Goal: Task Accomplishment & Management: Complete application form

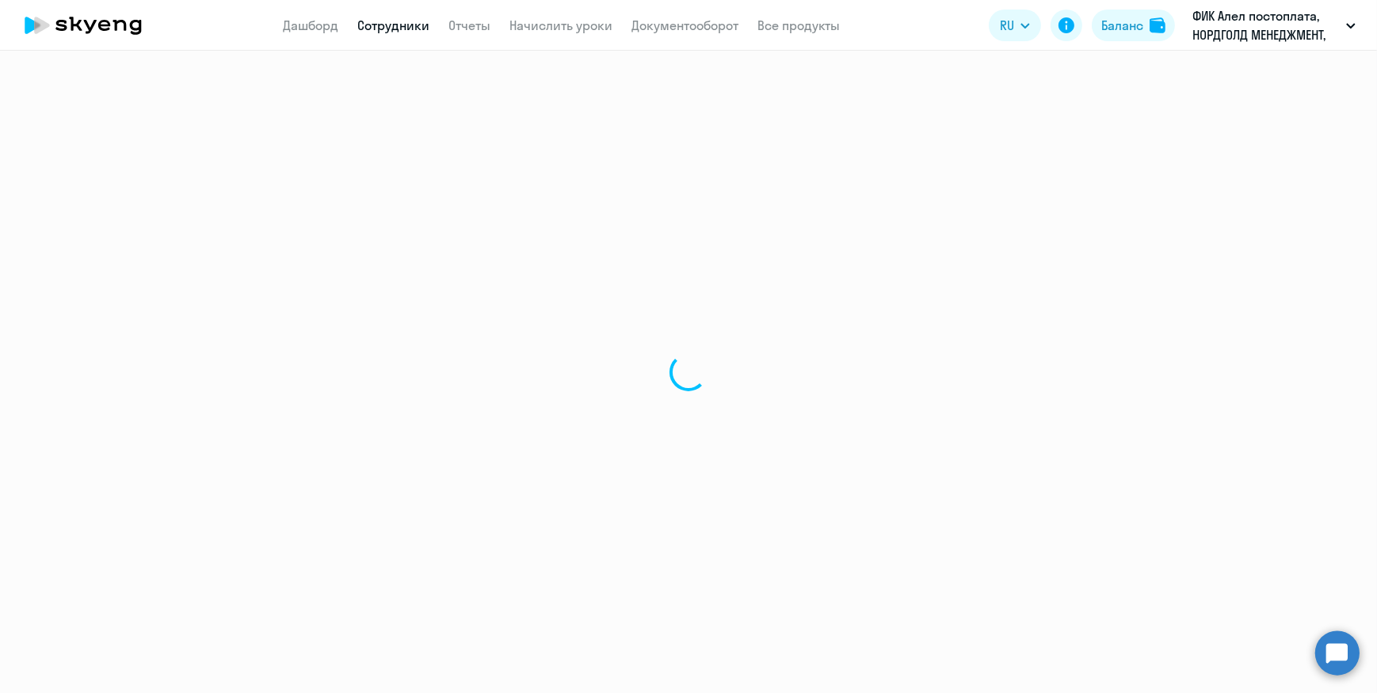
select select "30"
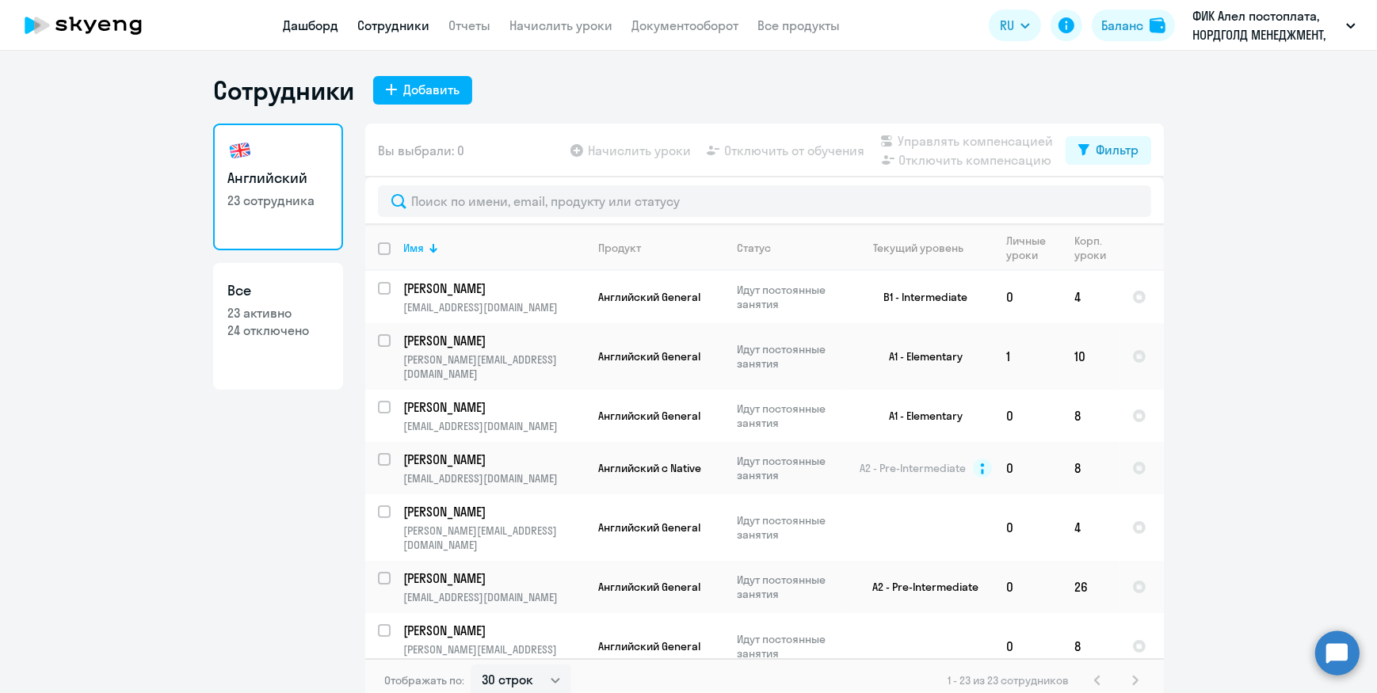
click at [312, 30] on link "Дашборд" at bounding box center [310, 25] width 55 height 16
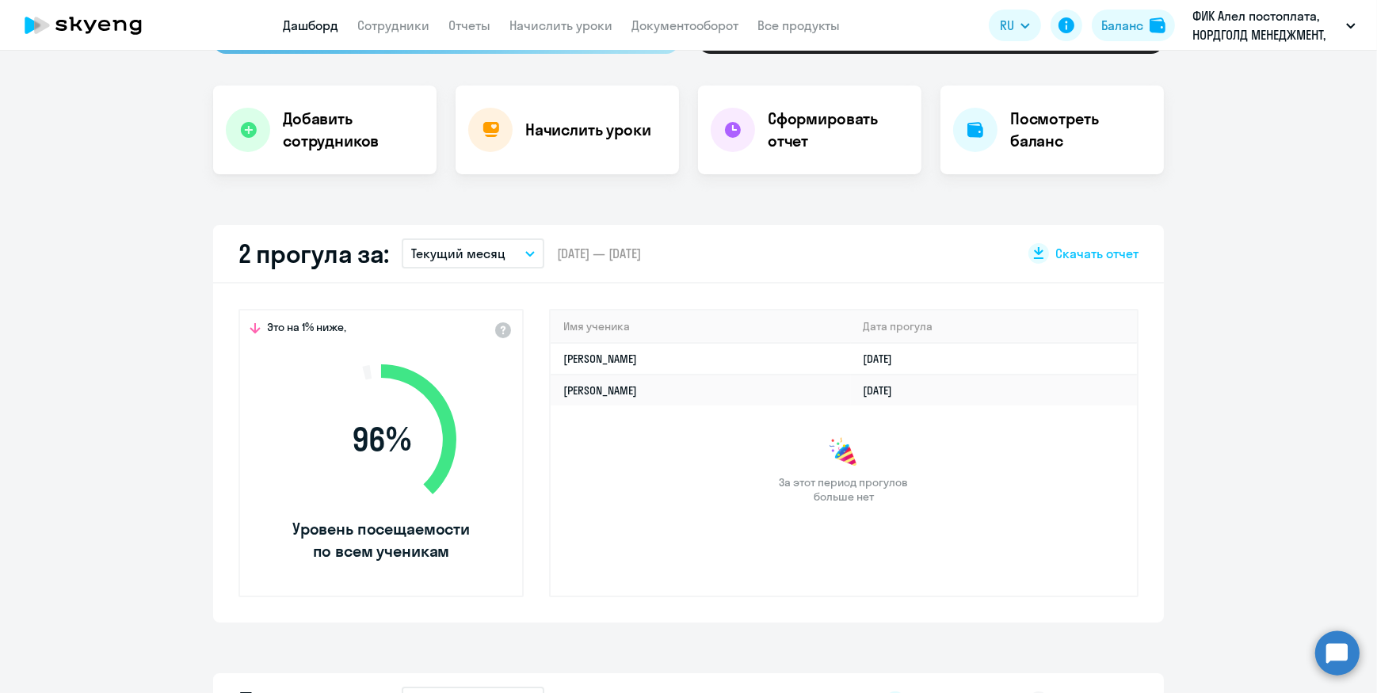
scroll to position [360, 0]
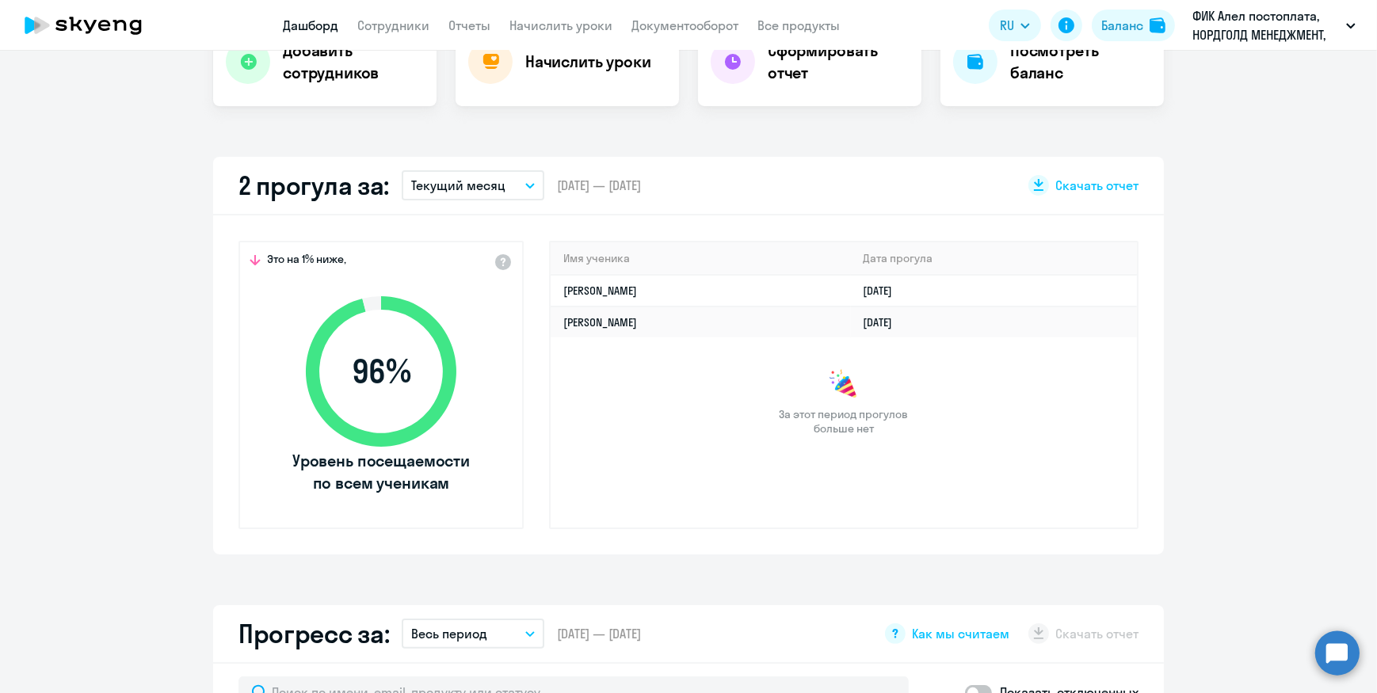
select select "30"
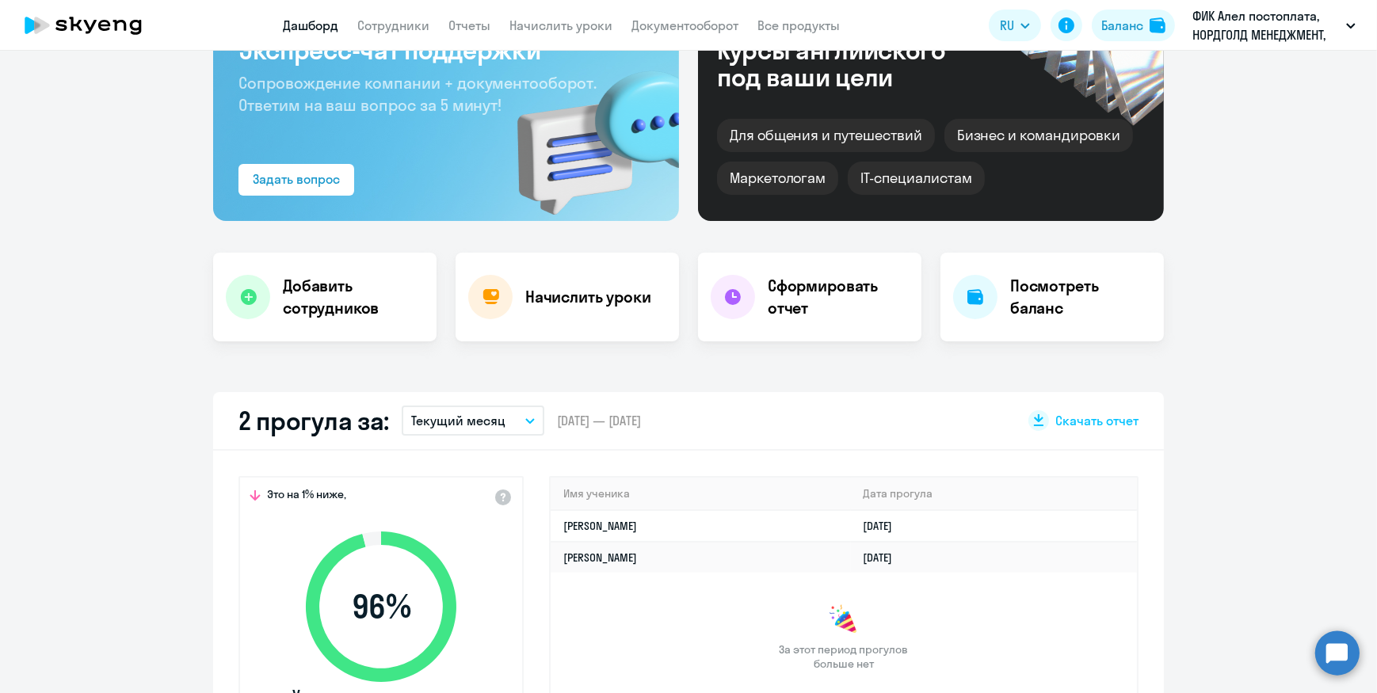
scroll to position [143, 0]
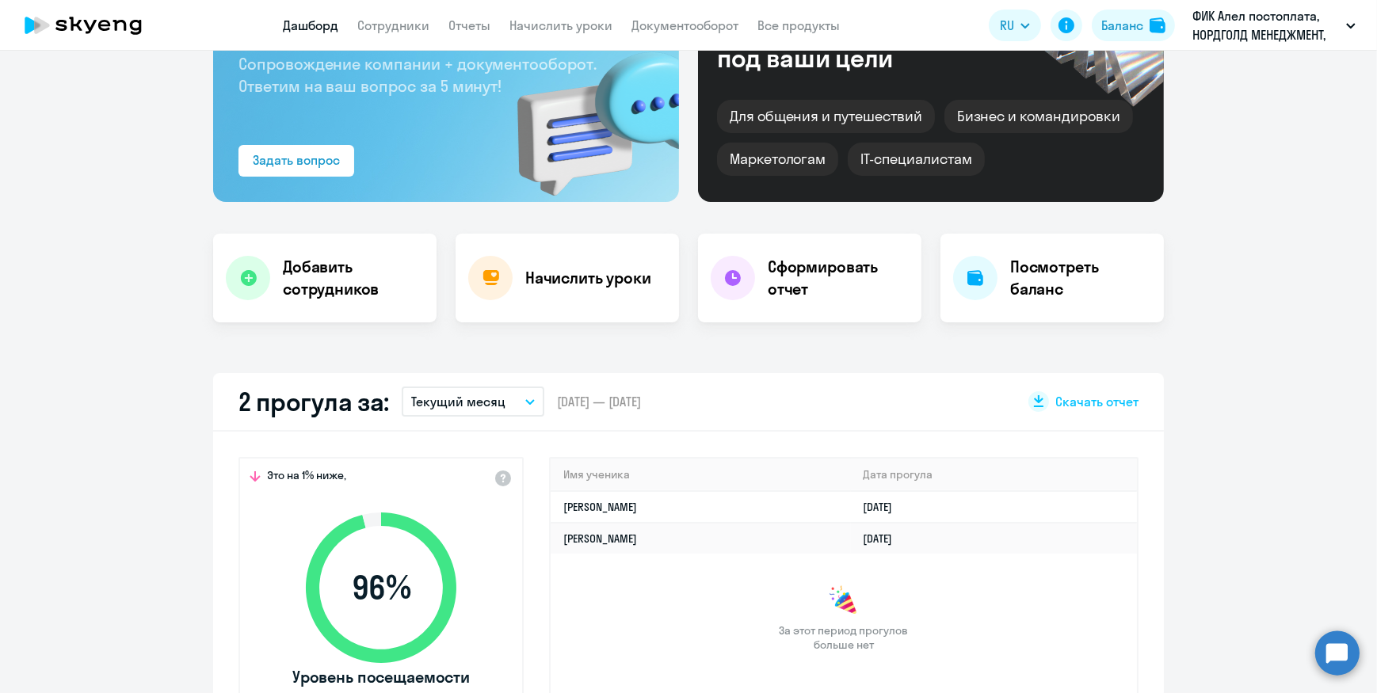
click at [467, 400] on p "Текущий месяц" at bounding box center [458, 401] width 94 height 19
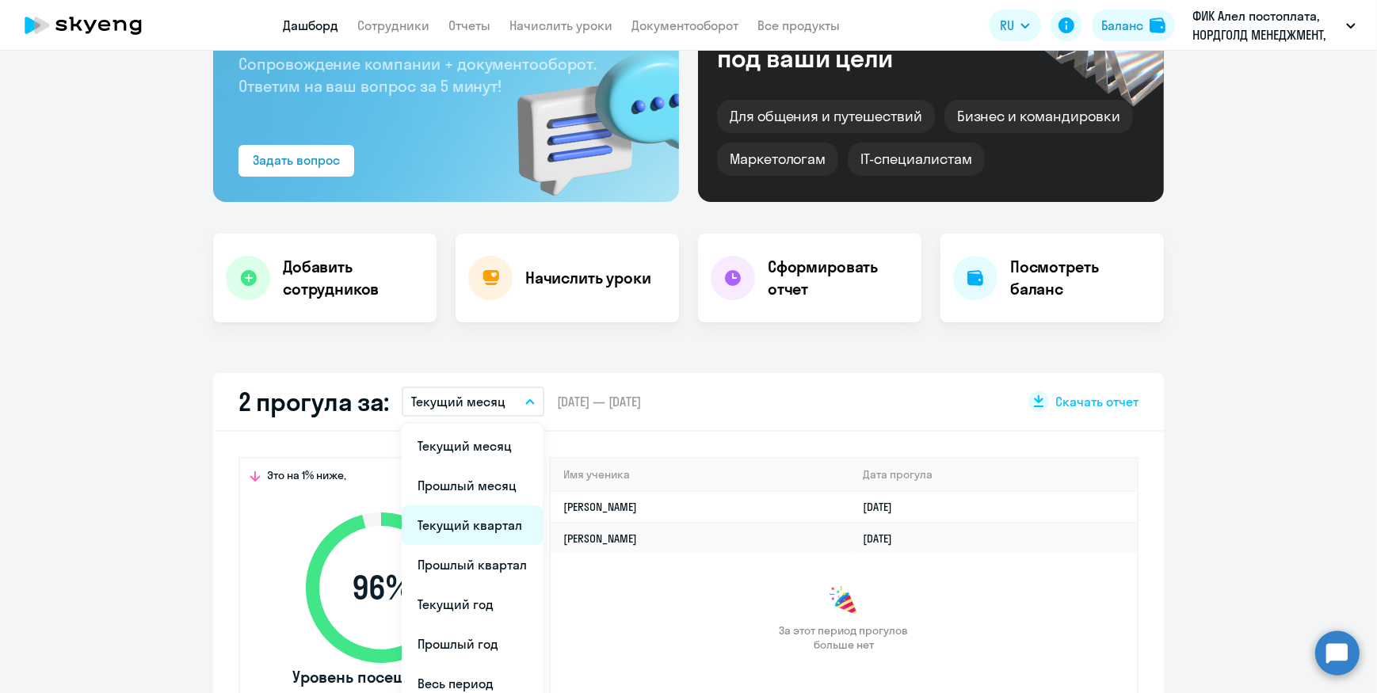
click at [473, 529] on li "Текущий квартал" at bounding box center [472, 526] width 141 height 40
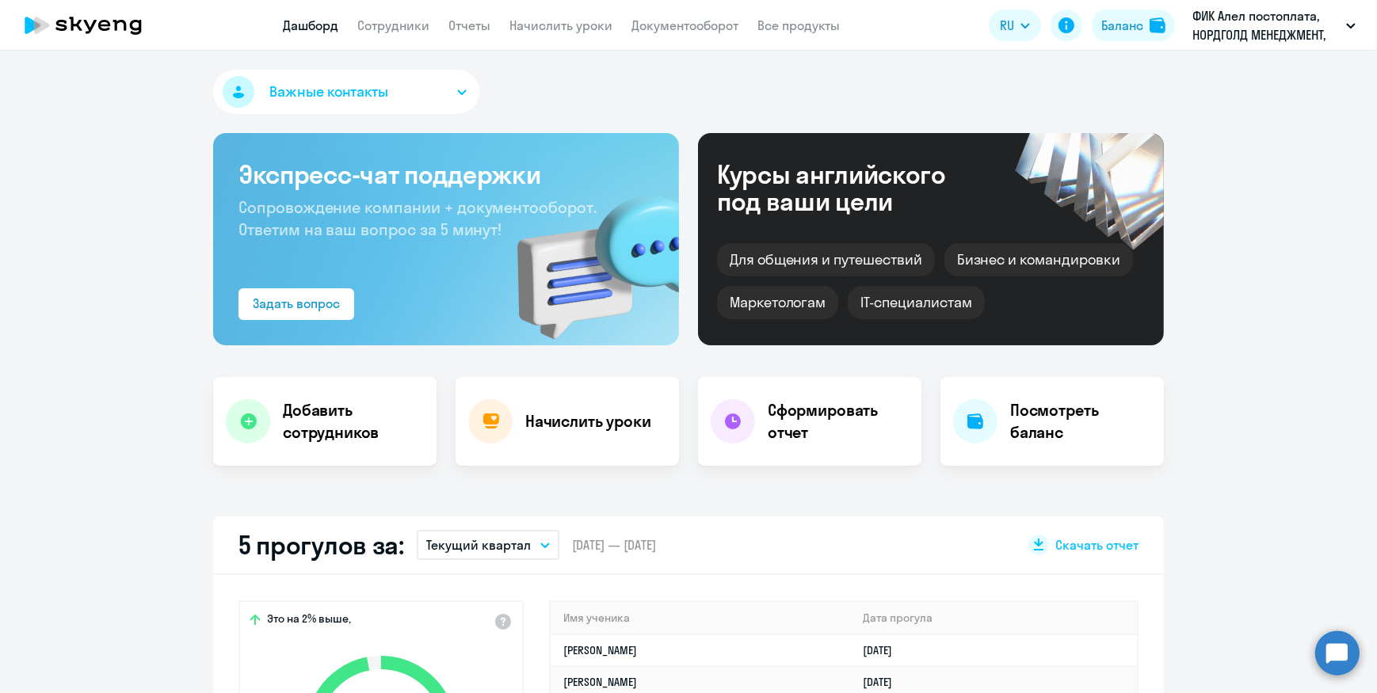
scroll to position [288, 0]
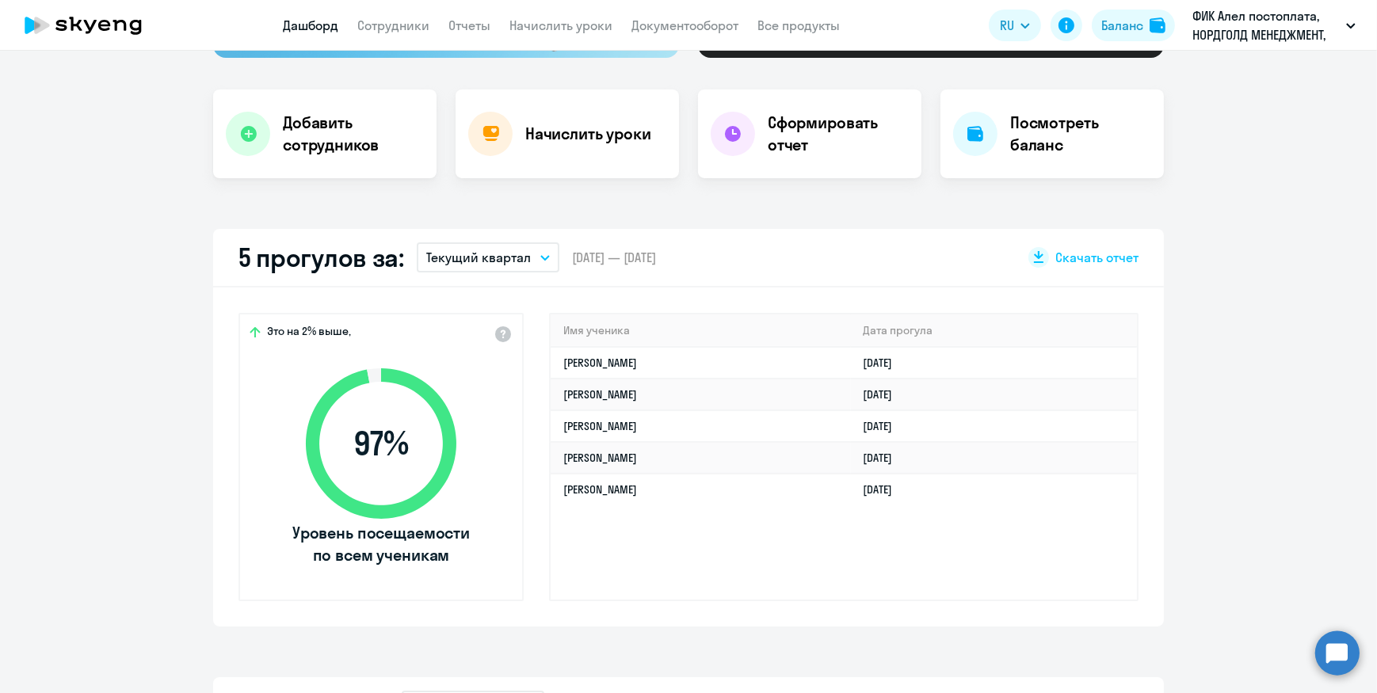
click at [473, 262] on p "Текущий квартал" at bounding box center [478, 257] width 105 height 19
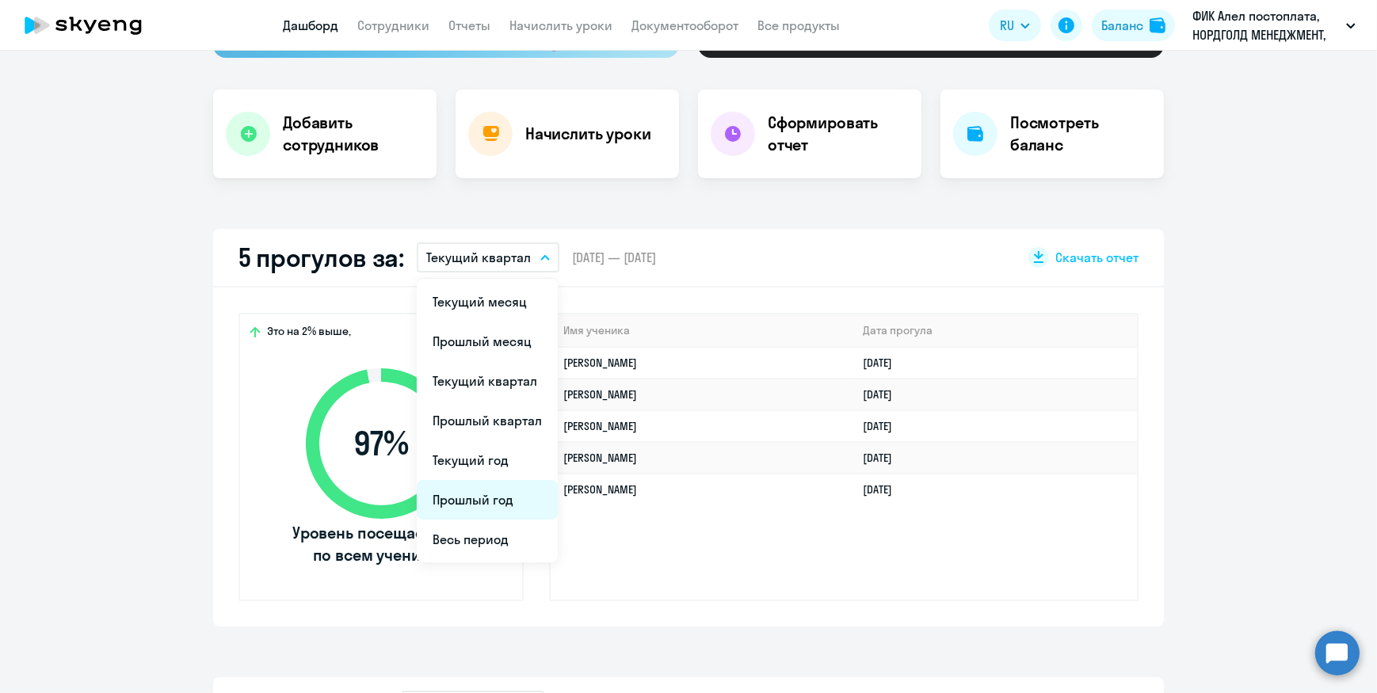
click at [472, 499] on li "Прошлый год" at bounding box center [487, 500] width 141 height 40
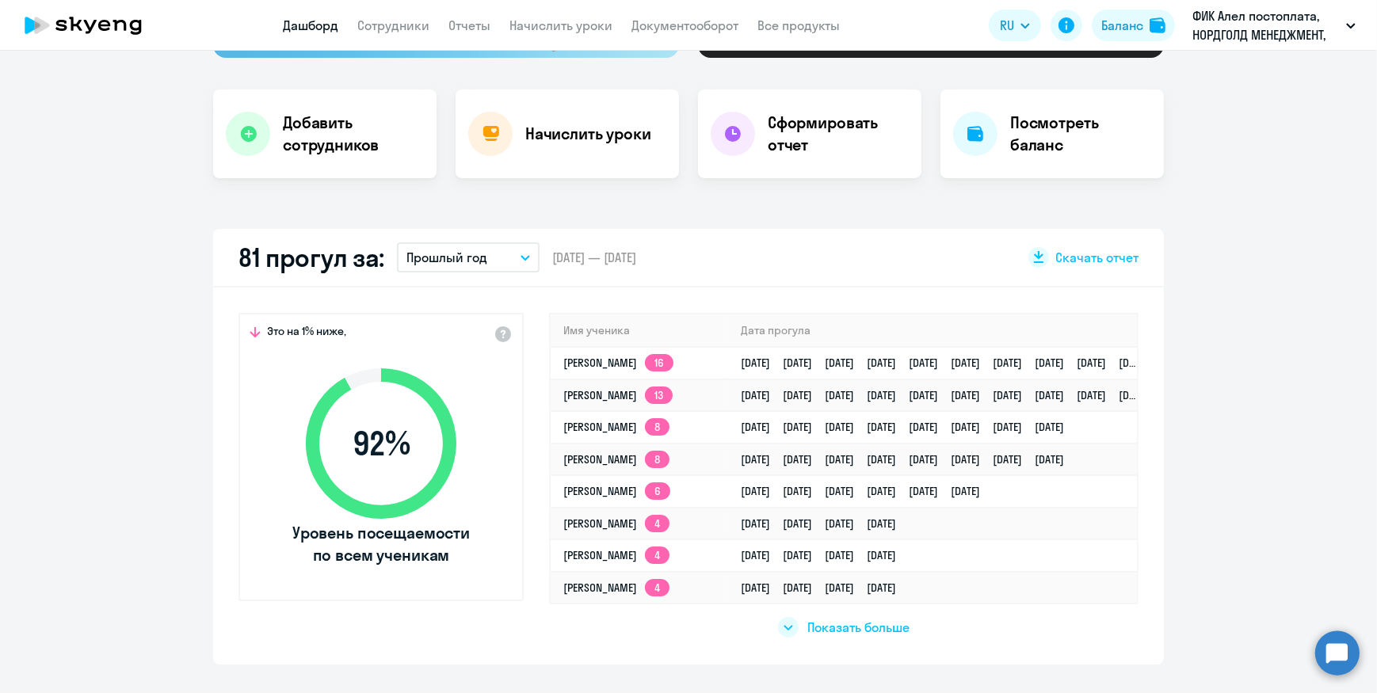
click at [515, 254] on button "Прошлый год" at bounding box center [468, 257] width 143 height 30
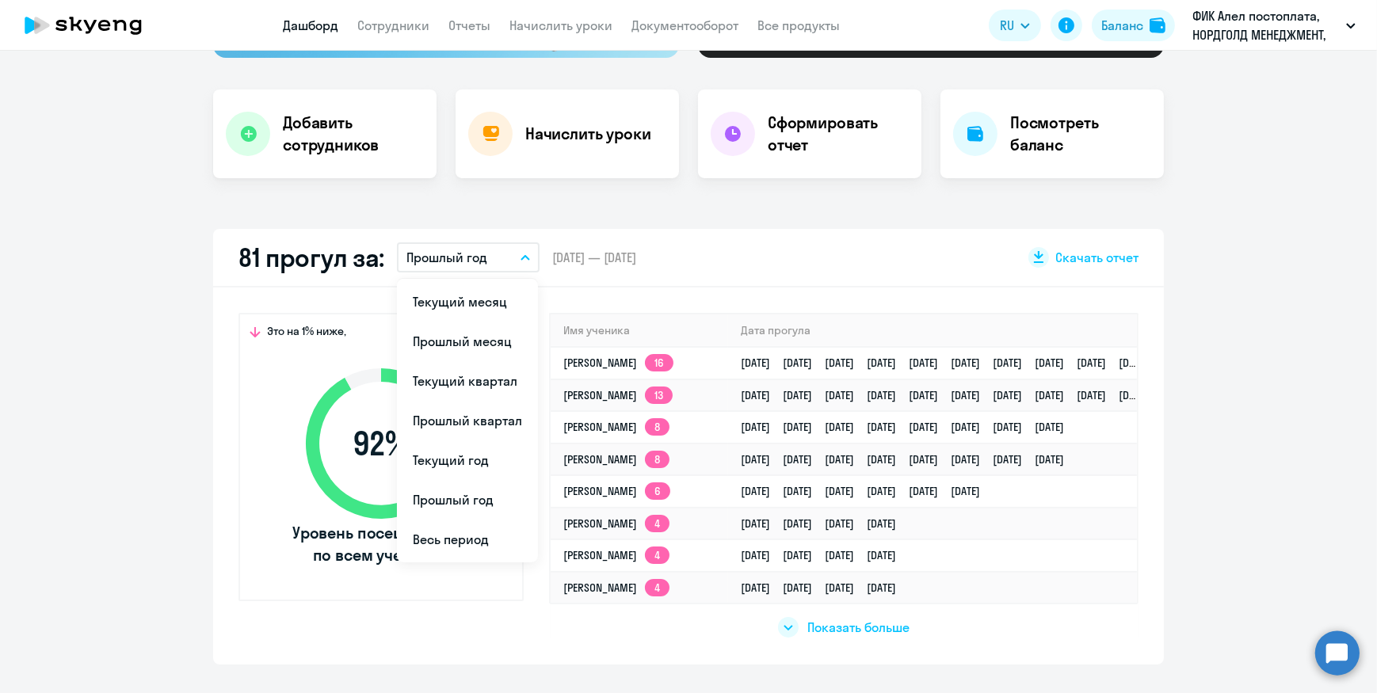
click at [515, 254] on button "Прошлый год" at bounding box center [468, 257] width 143 height 30
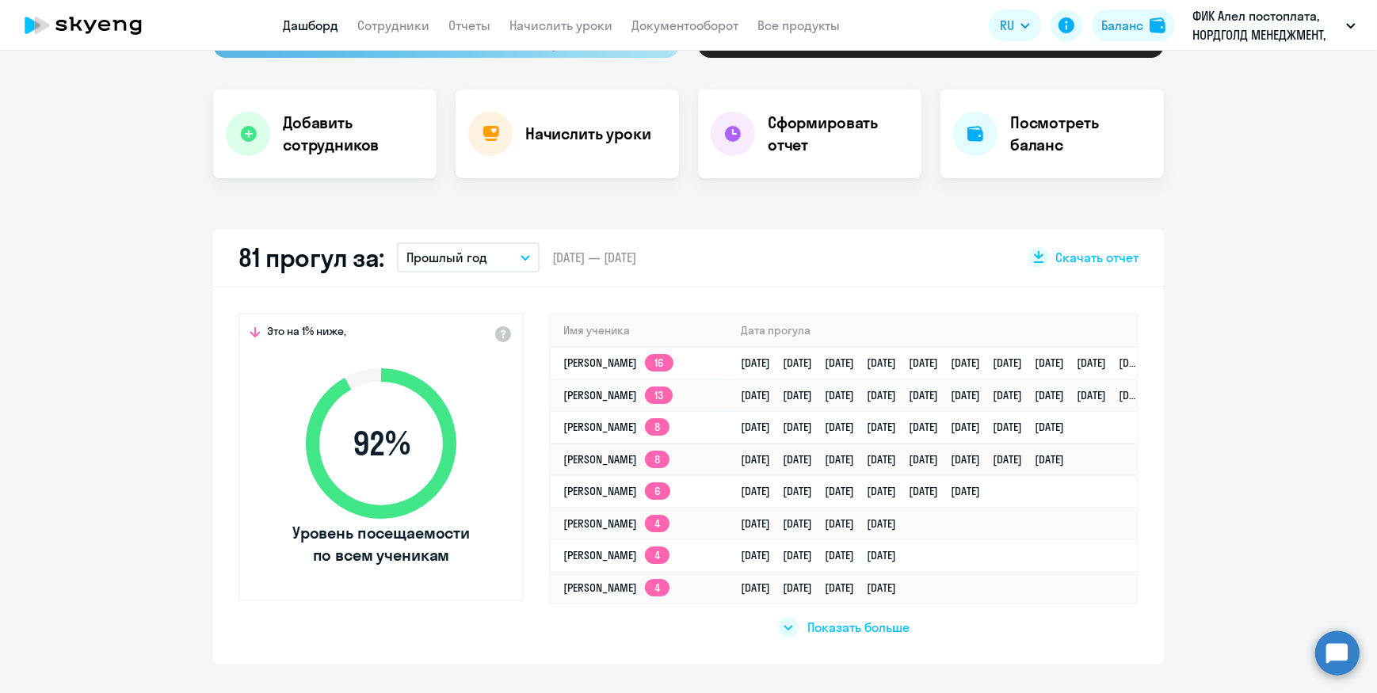
click at [515, 262] on button "Прошлый год" at bounding box center [468, 257] width 143 height 30
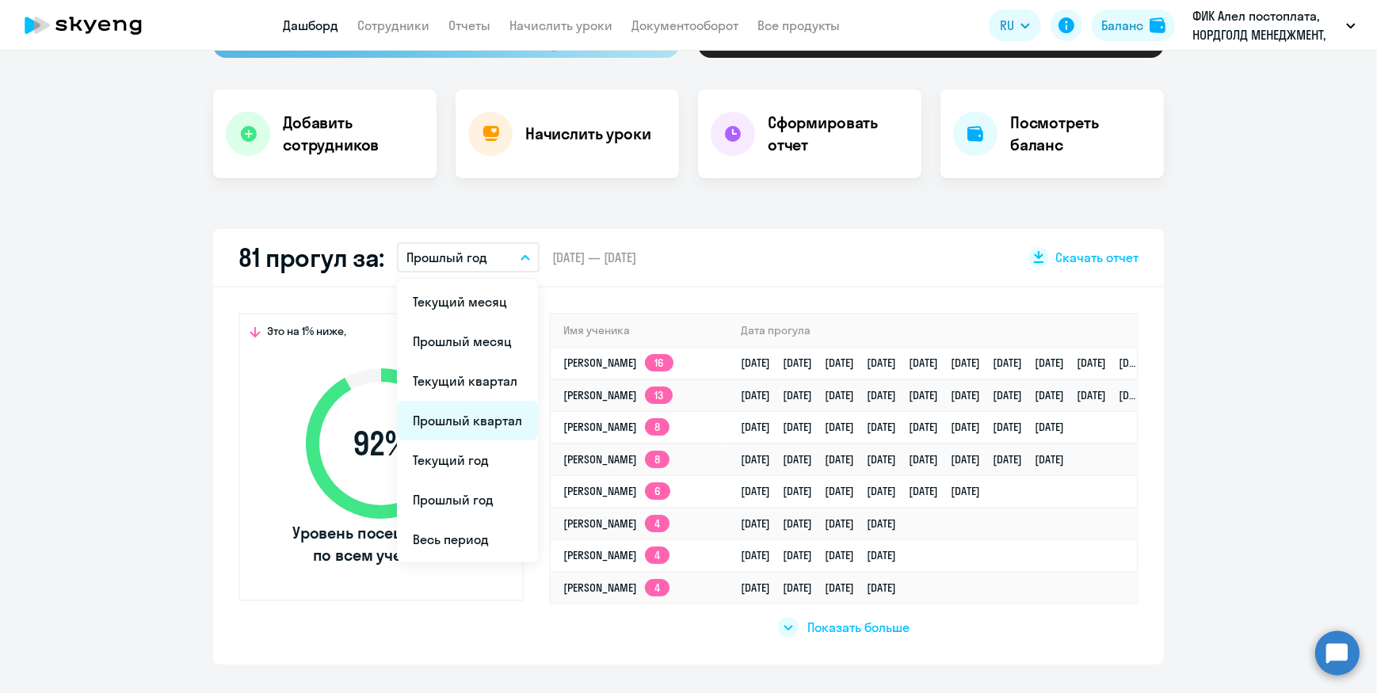
click at [456, 422] on li "Прошлый квартал" at bounding box center [467, 421] width 141 height 40
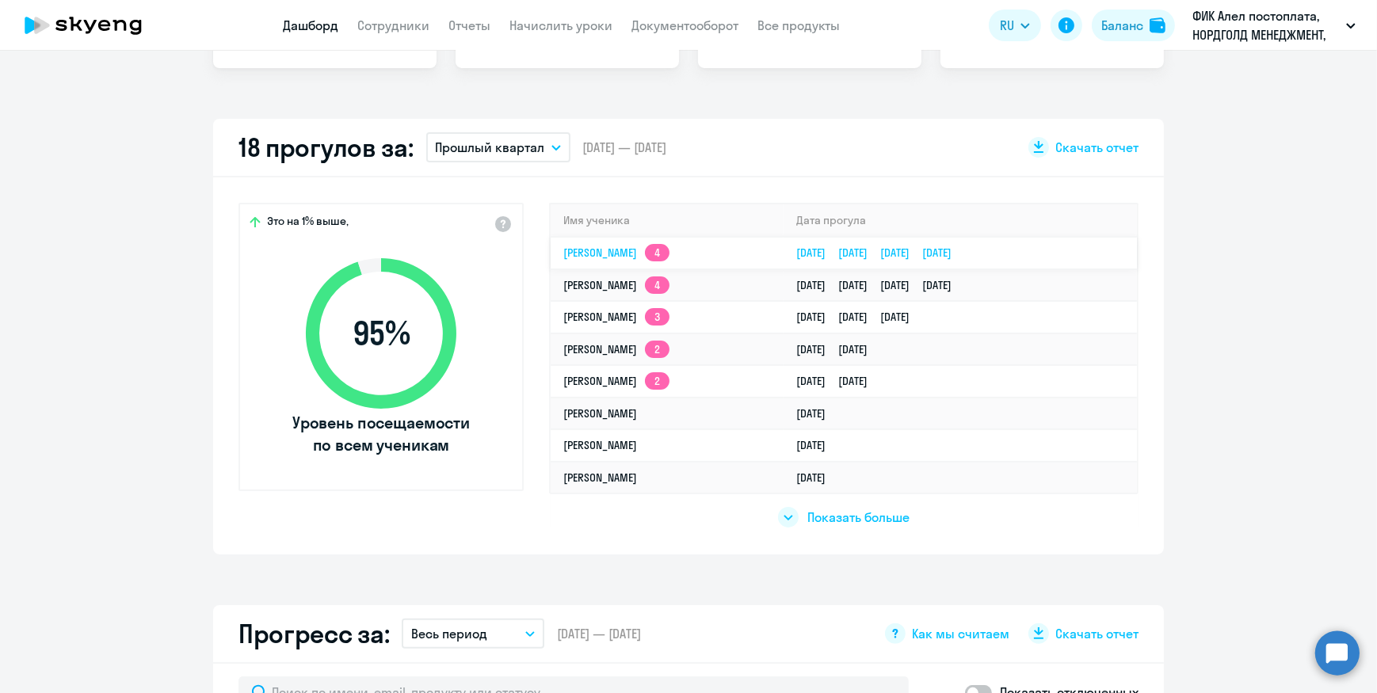
scroll to position [432, 0]
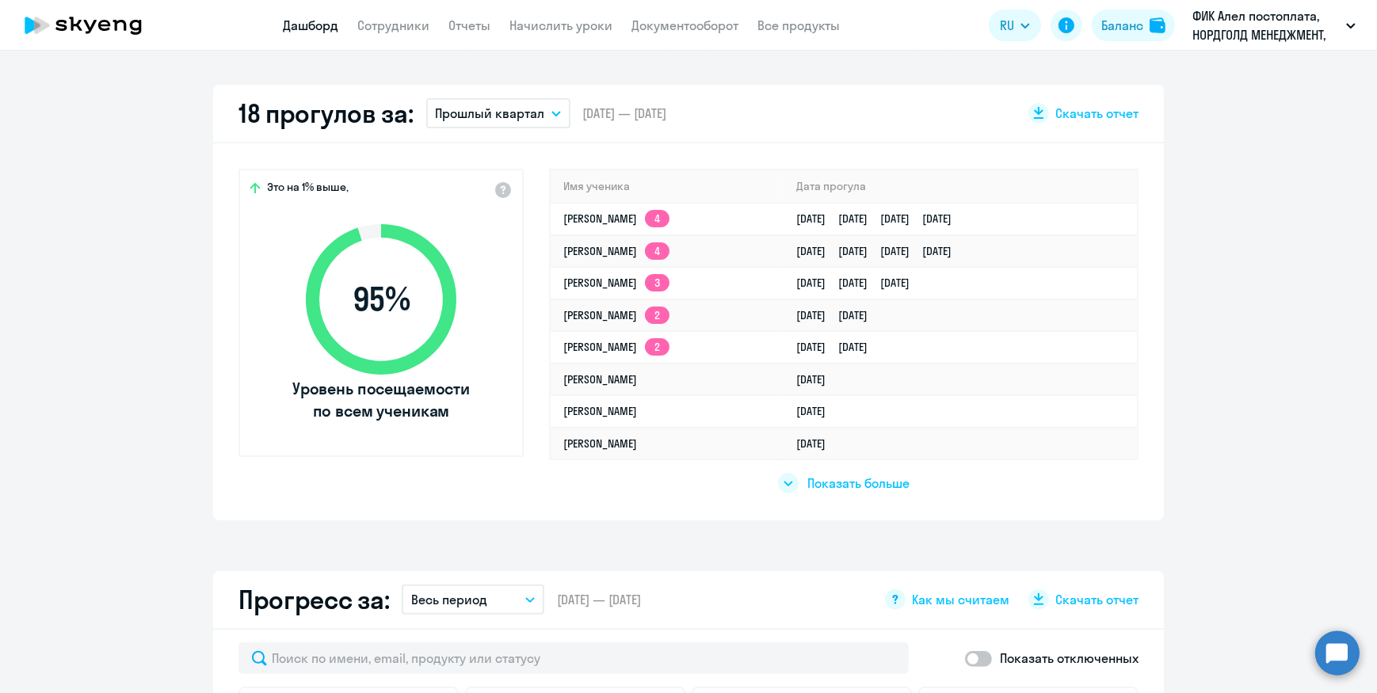
click at [784, 486] on div at bounding box center [788, 483] width 21 height 21
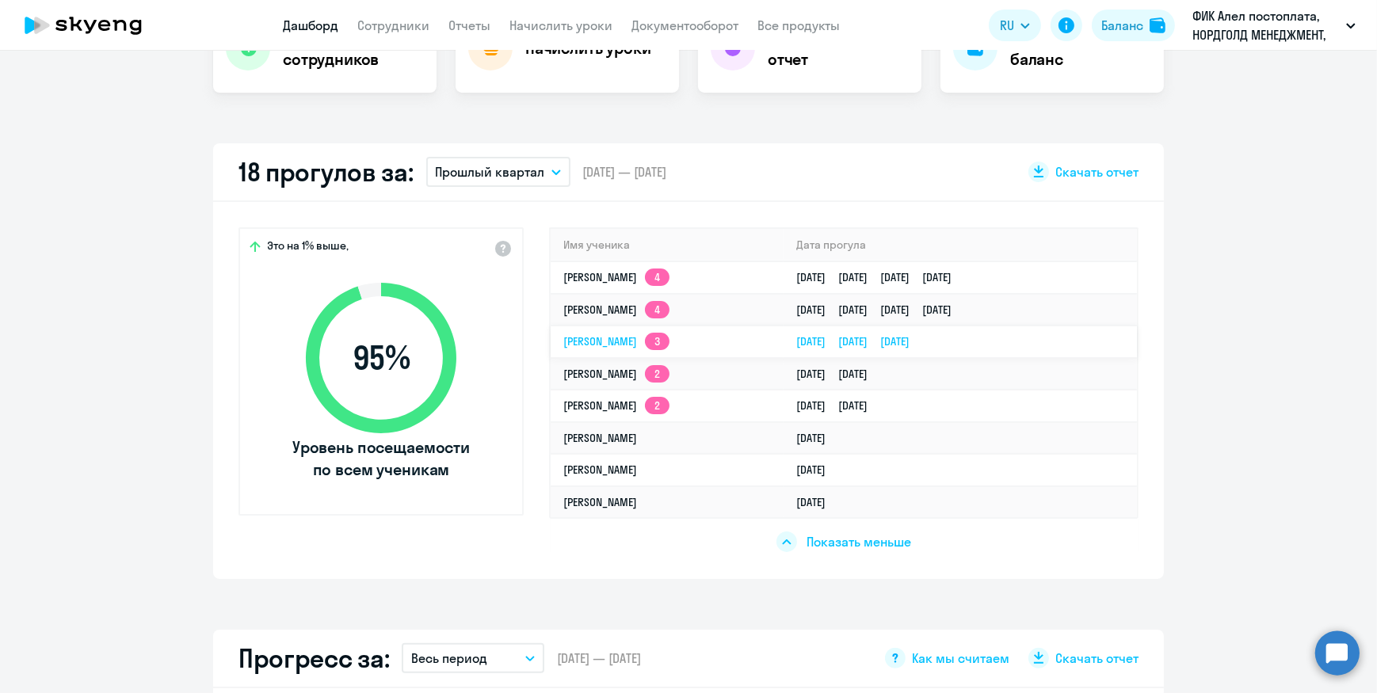
scroll to position [288, 0]
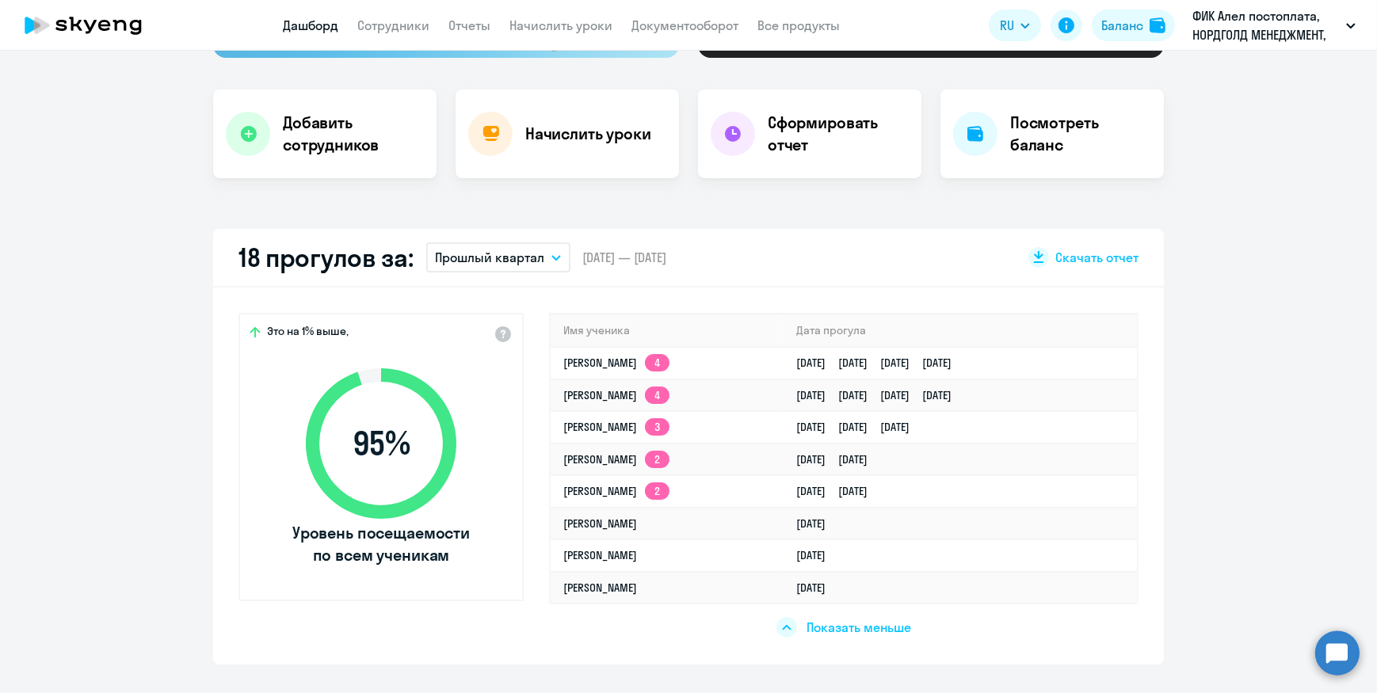
click at [508, 256] on p "Прошлый квартал" at bounding box center [490, 257] width 109 height 19
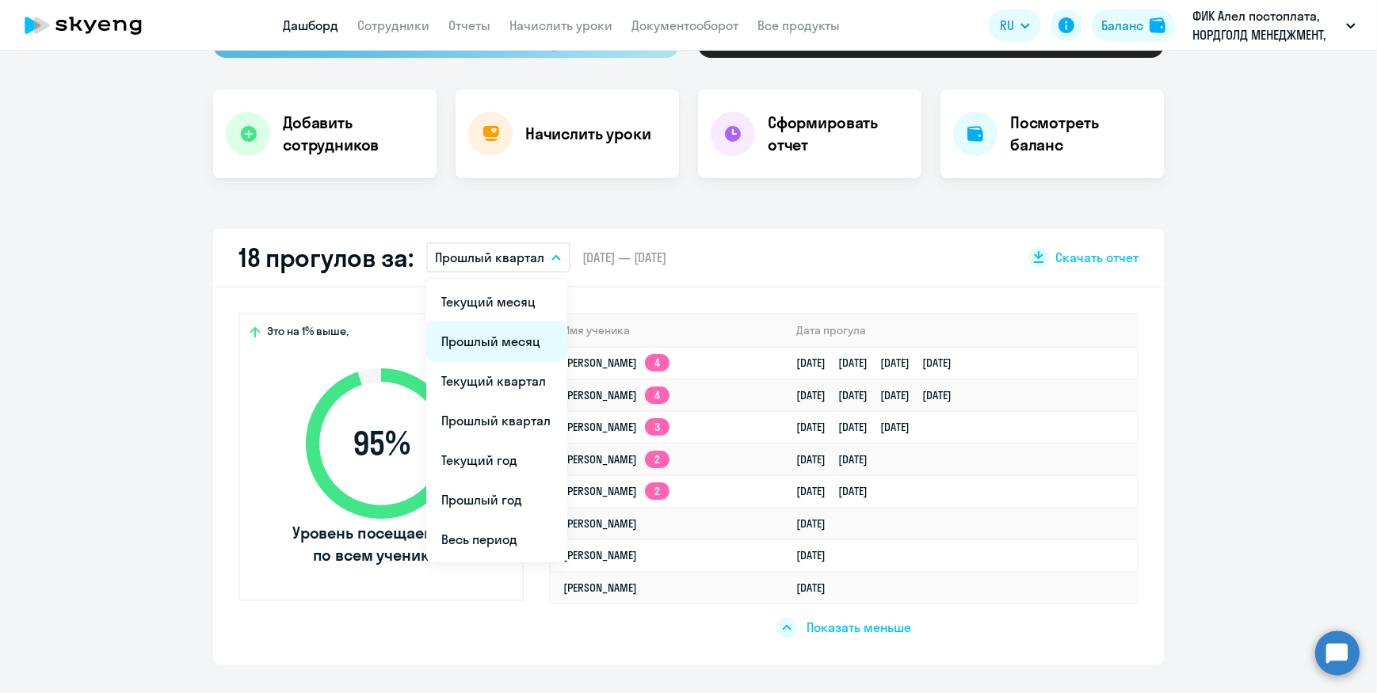
click at [476, 342] on li "Прошлый месяц" at bounding box center [496, 342] width 141 height 40
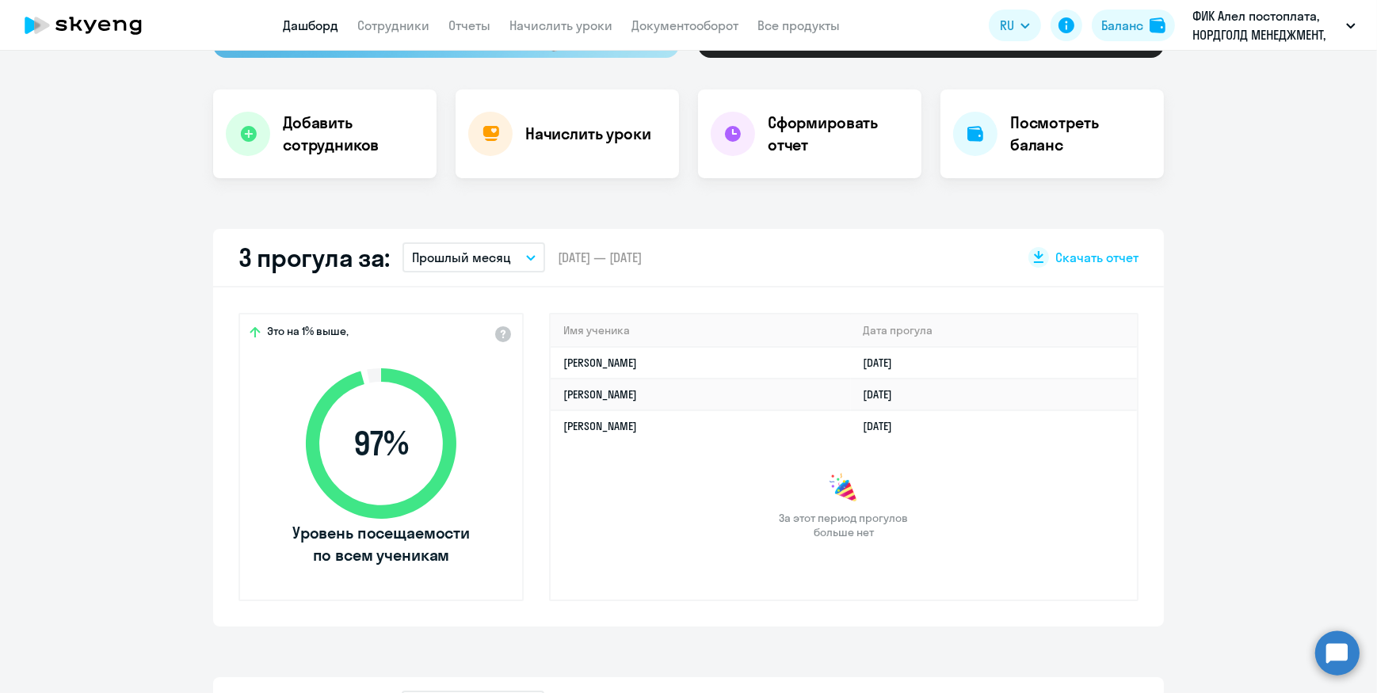
click at [529, 258] on icon "button" at bounding box center [531, 258] width 10 height 6
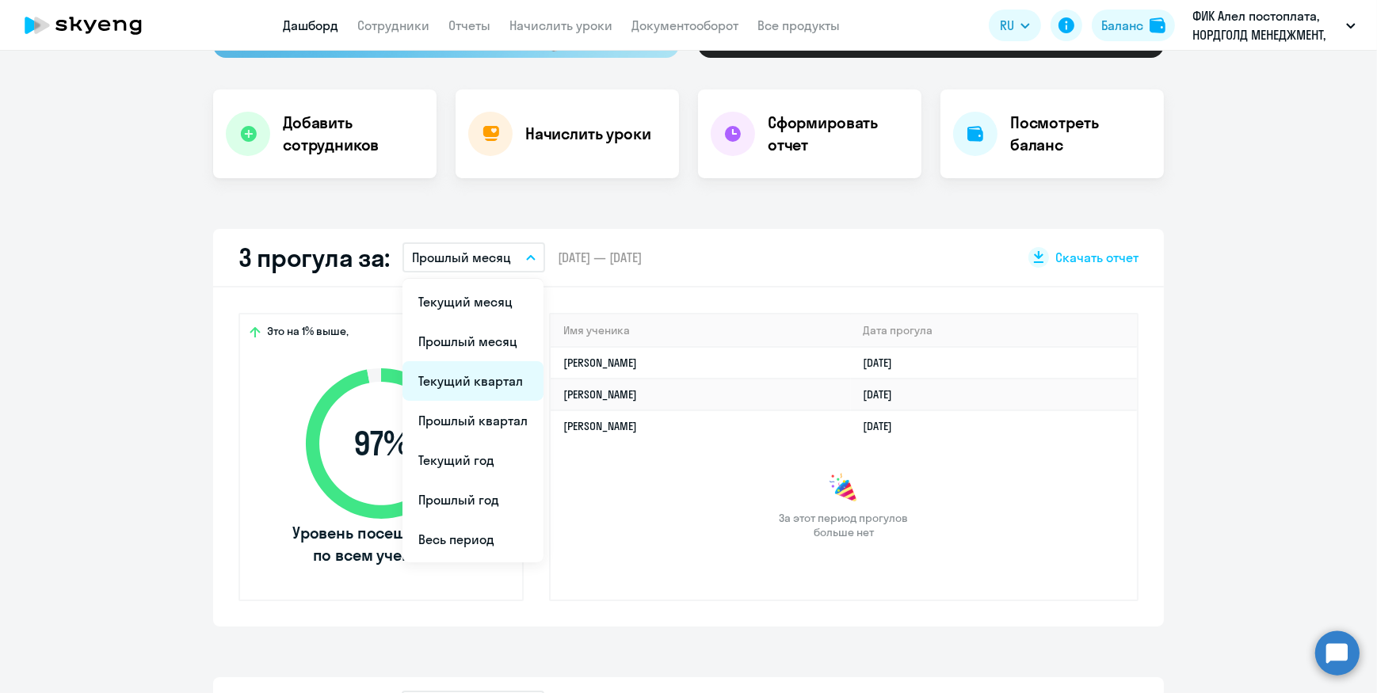
click at [464, 387] on li "Текущий квартал" at bounding box center [473, 381] width 141 height 40
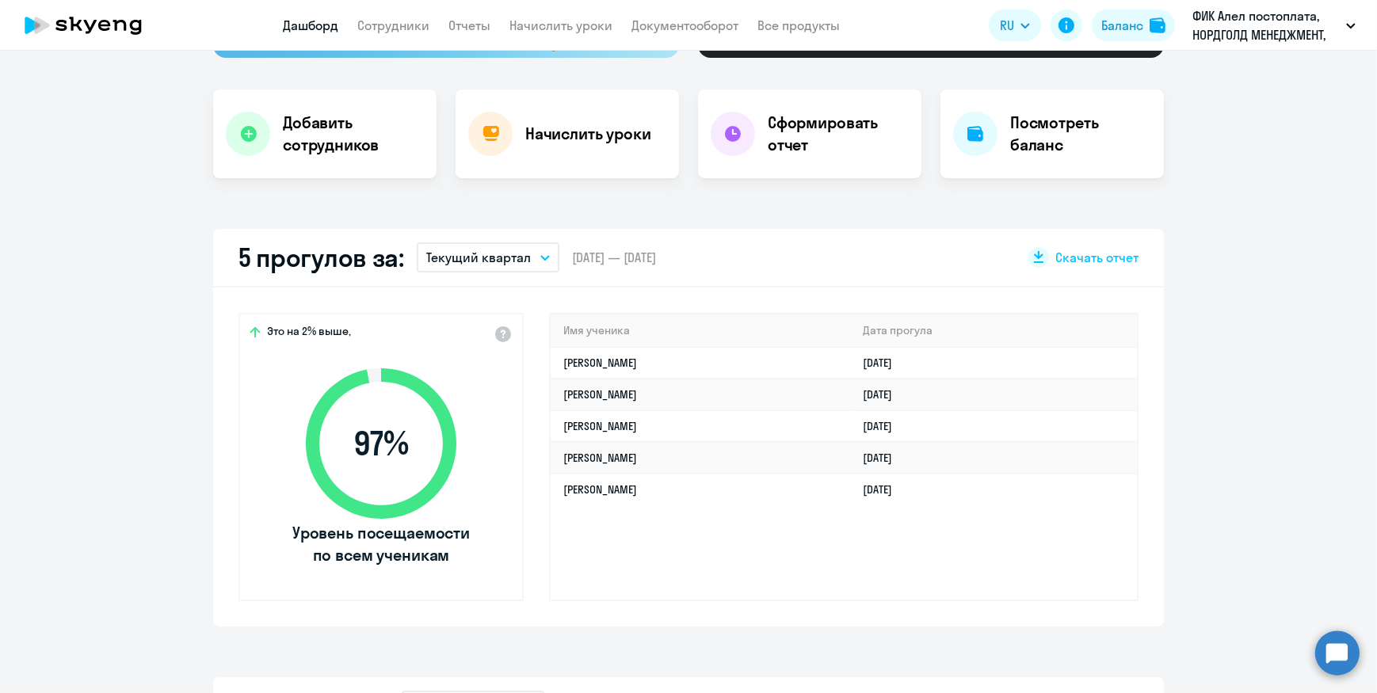
click at [713, 543] on div "Имя ученика [PERSON_NAME] прогула [PERSON_NAME] [DATE] [PERSON_NAME] [DATE] [PE…" at bounding box center [844, 457] width 590 height 288
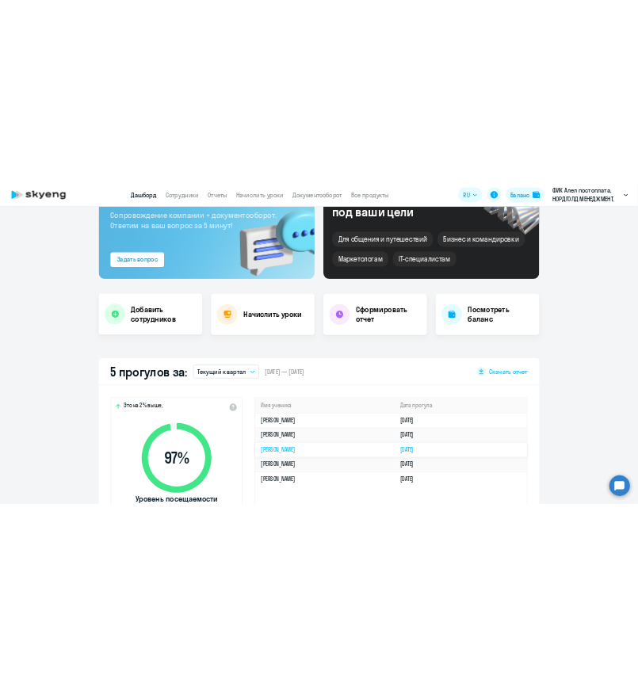
scroll to position [0, 0]
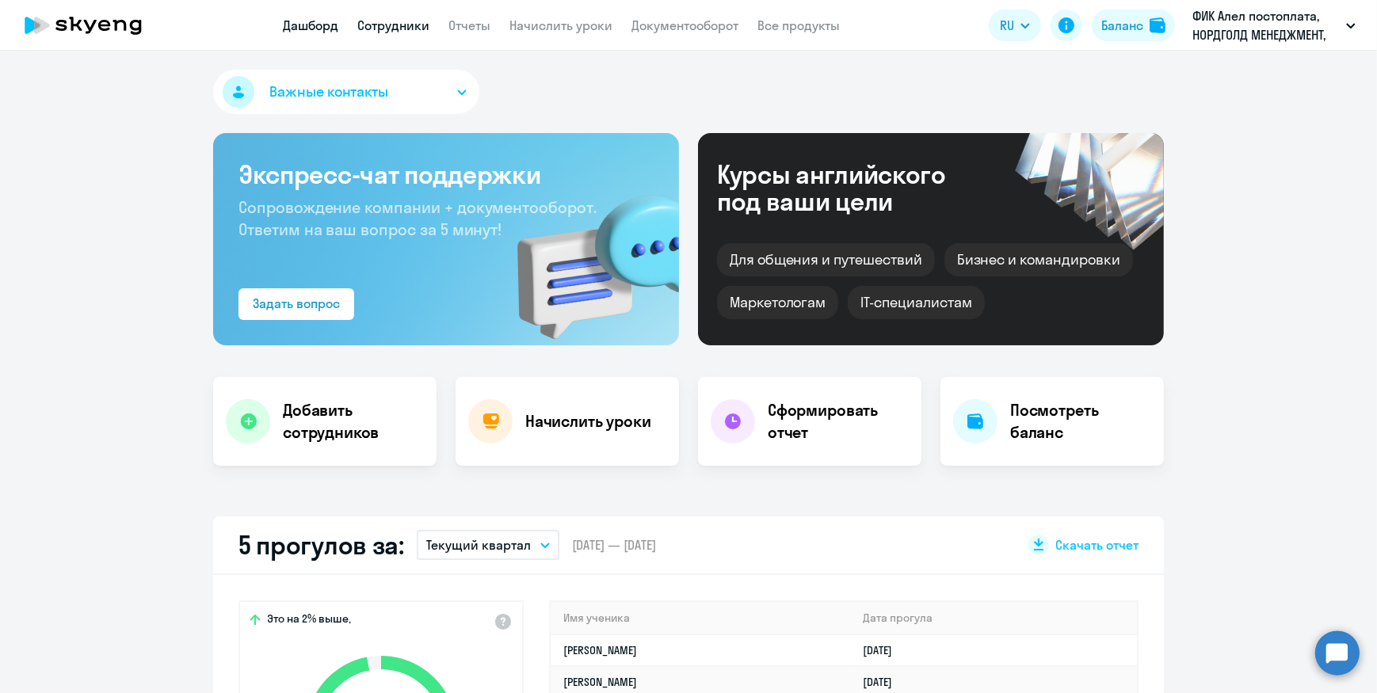
click at [394, 21] on link "Сотрудники" at bounding box center [393, 25] width 72 height 16
select select "30"
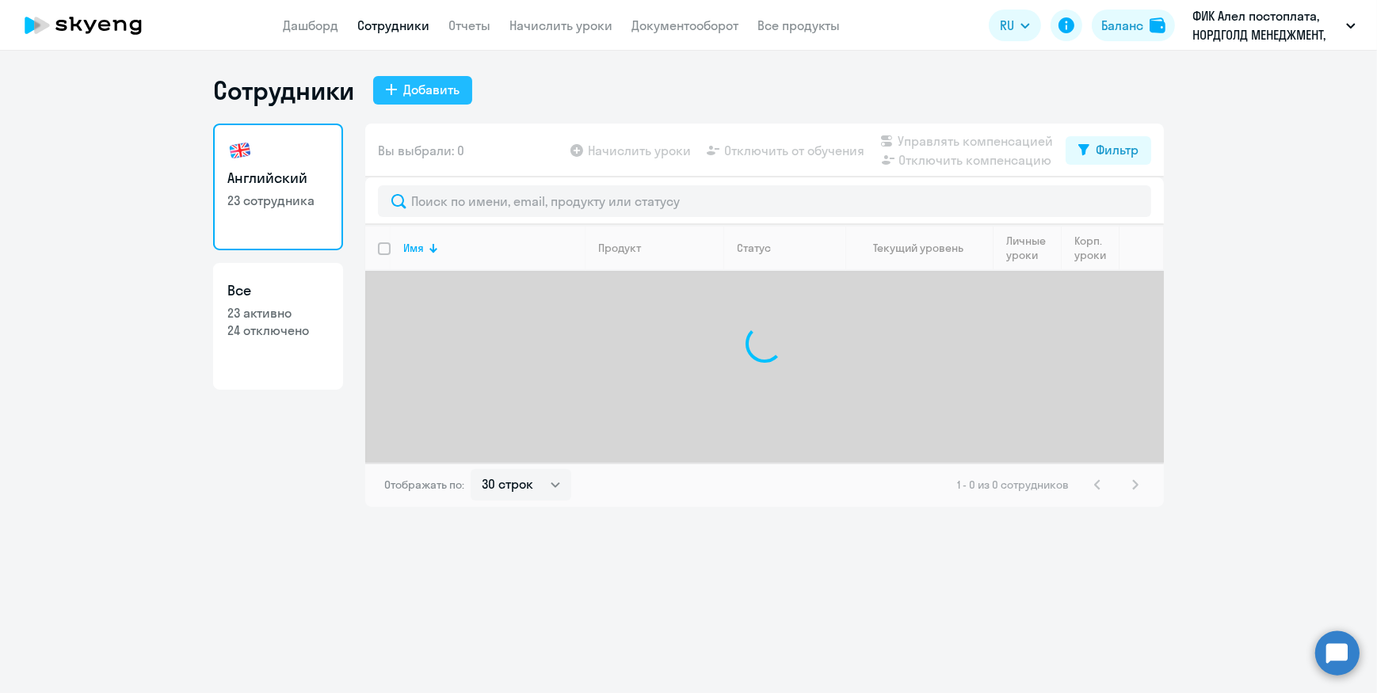
click at [425, 91] on div "Добавить" at bounding box center [431, 89] width 56 height 19
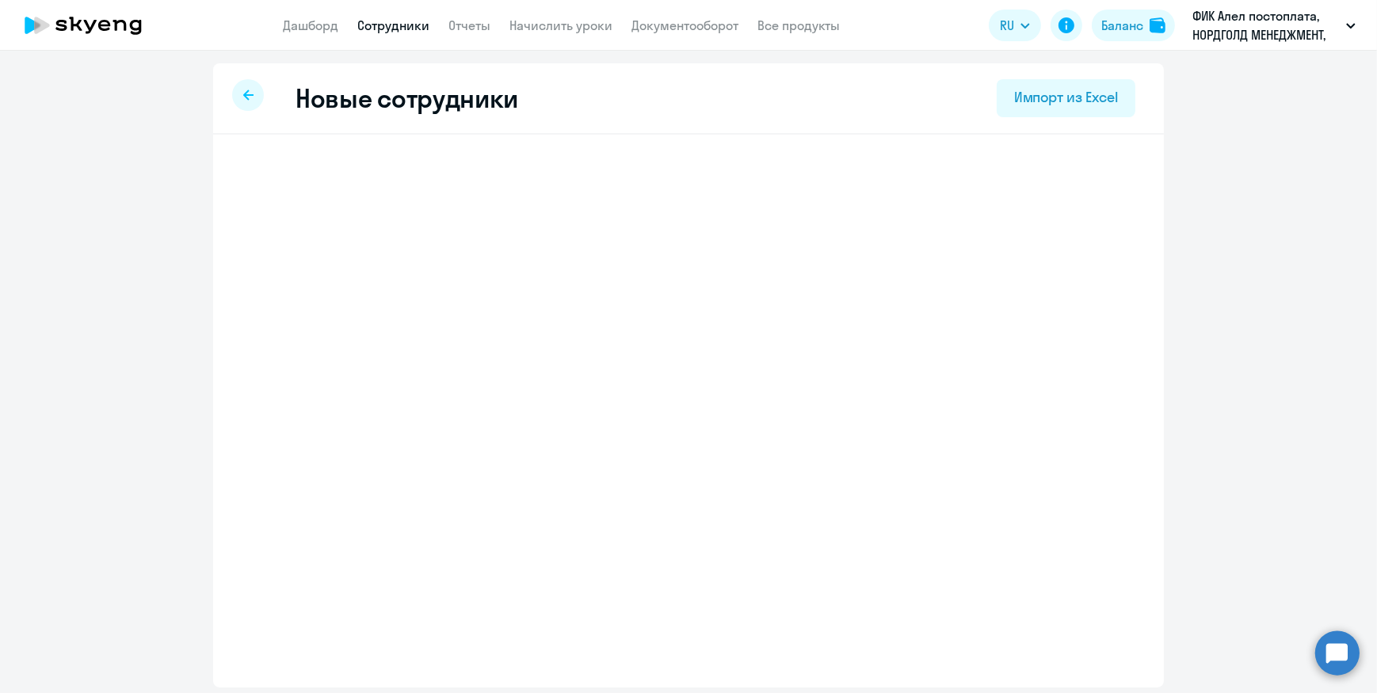
select select "english_adult_not_native_speaker"
select select "5"
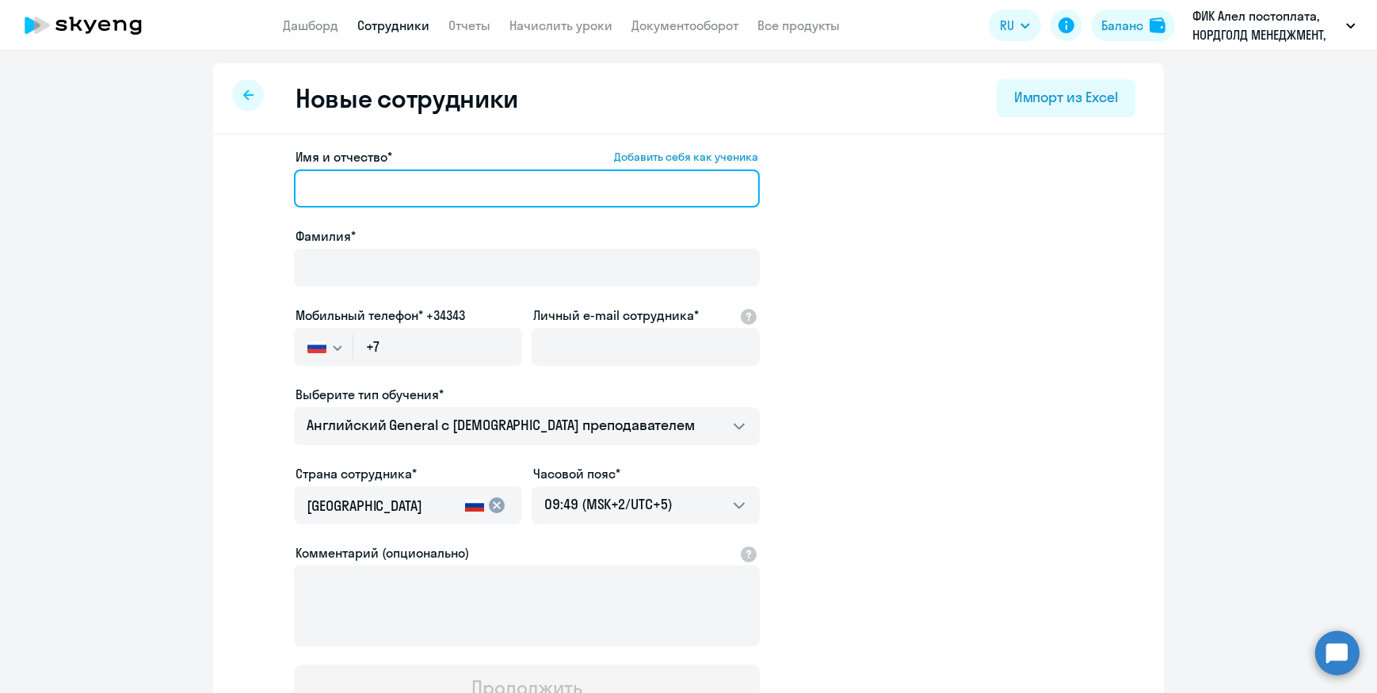
click at [393, 196] on input "Имя и отчество* Добавить себя как ученика" at bounding box center [527, 189] width 466 height 38
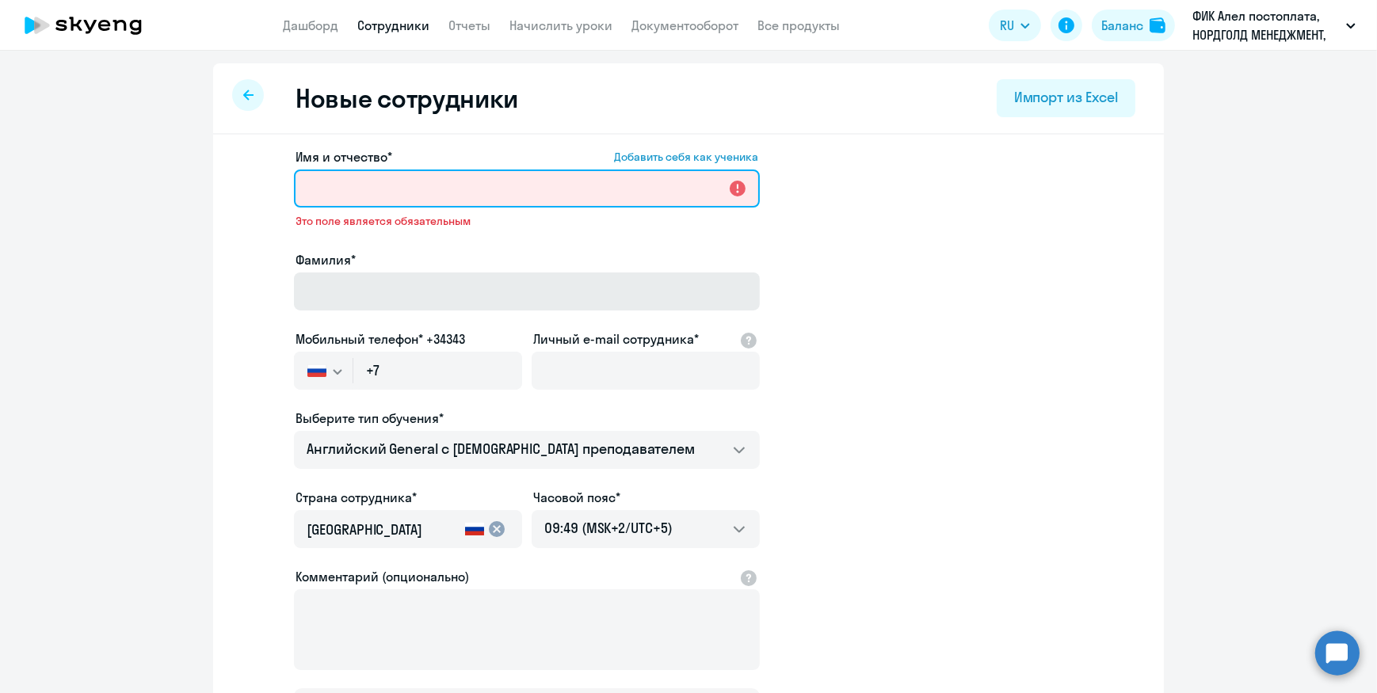
paste input "[PERSON_NAME]"
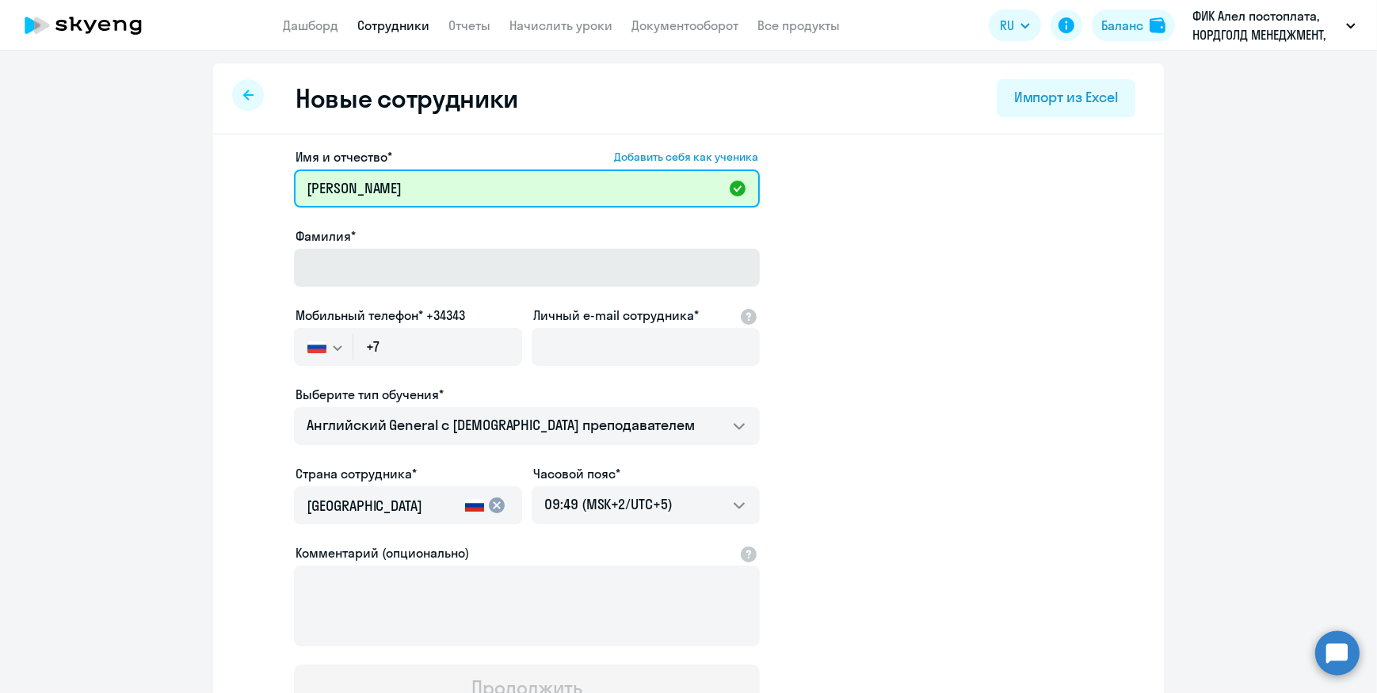
type input "[PERSON_NAME]"
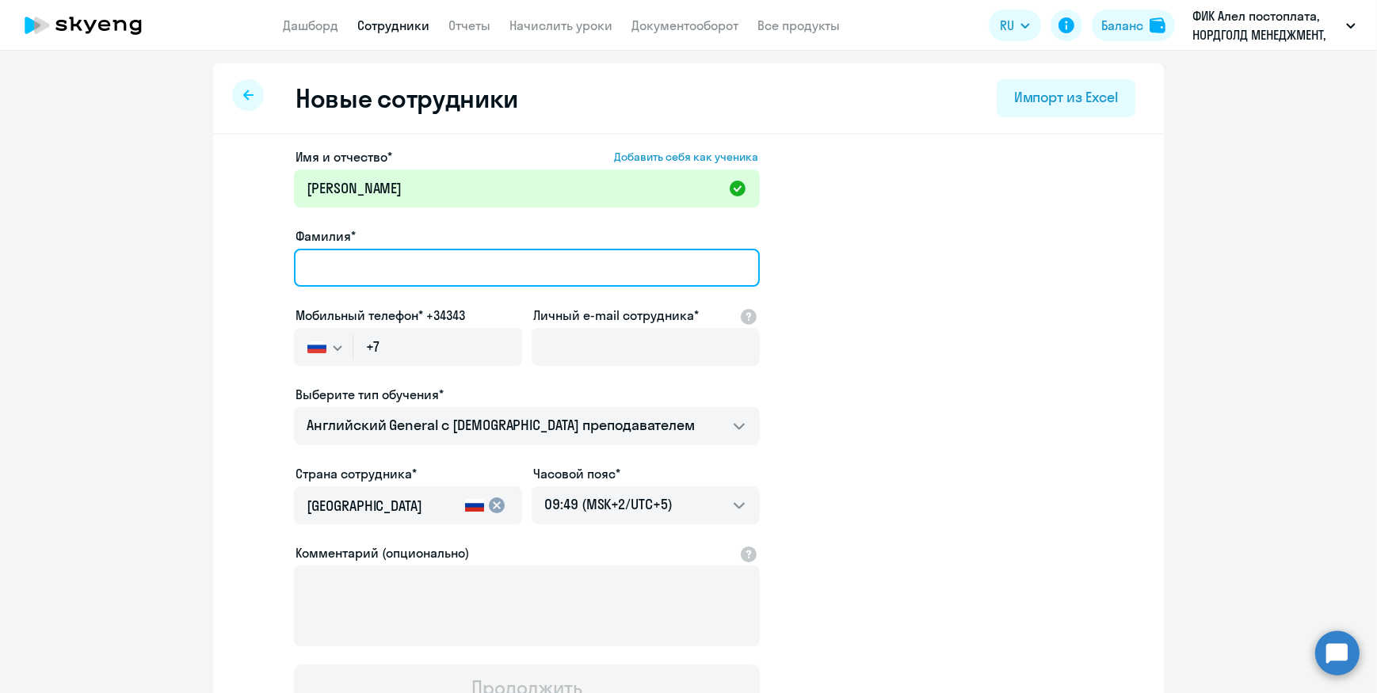
click at [314, 267] on input "Фамилия*" at bounding box center [527, 268] width 466 height 38
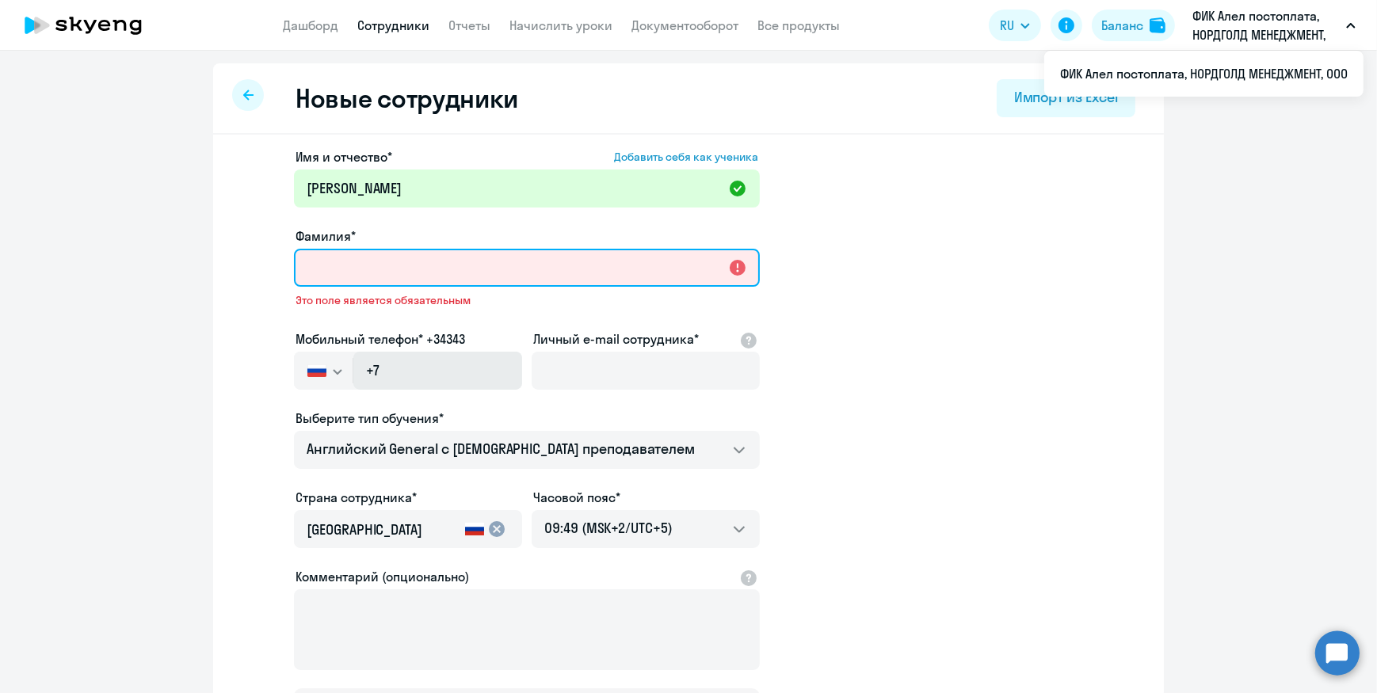
paste input "[PERSON_NAME]"
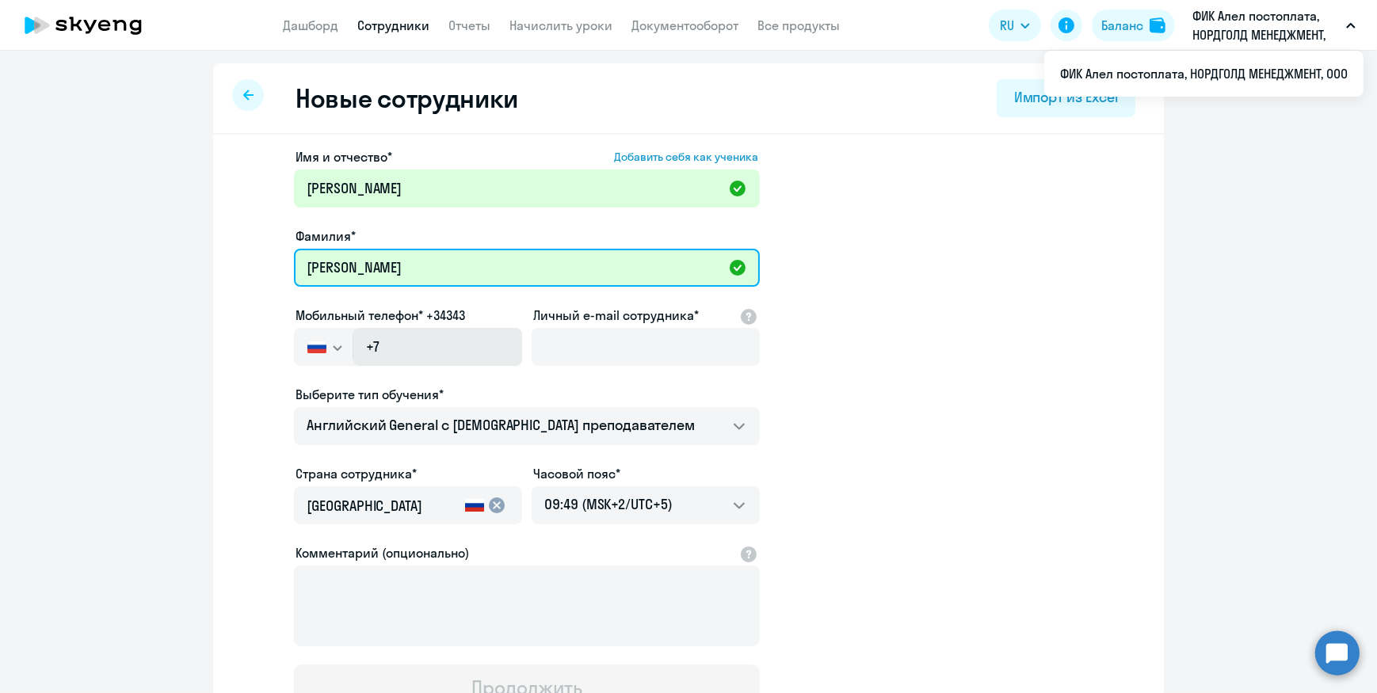
type input "[PERSON_NAME]"
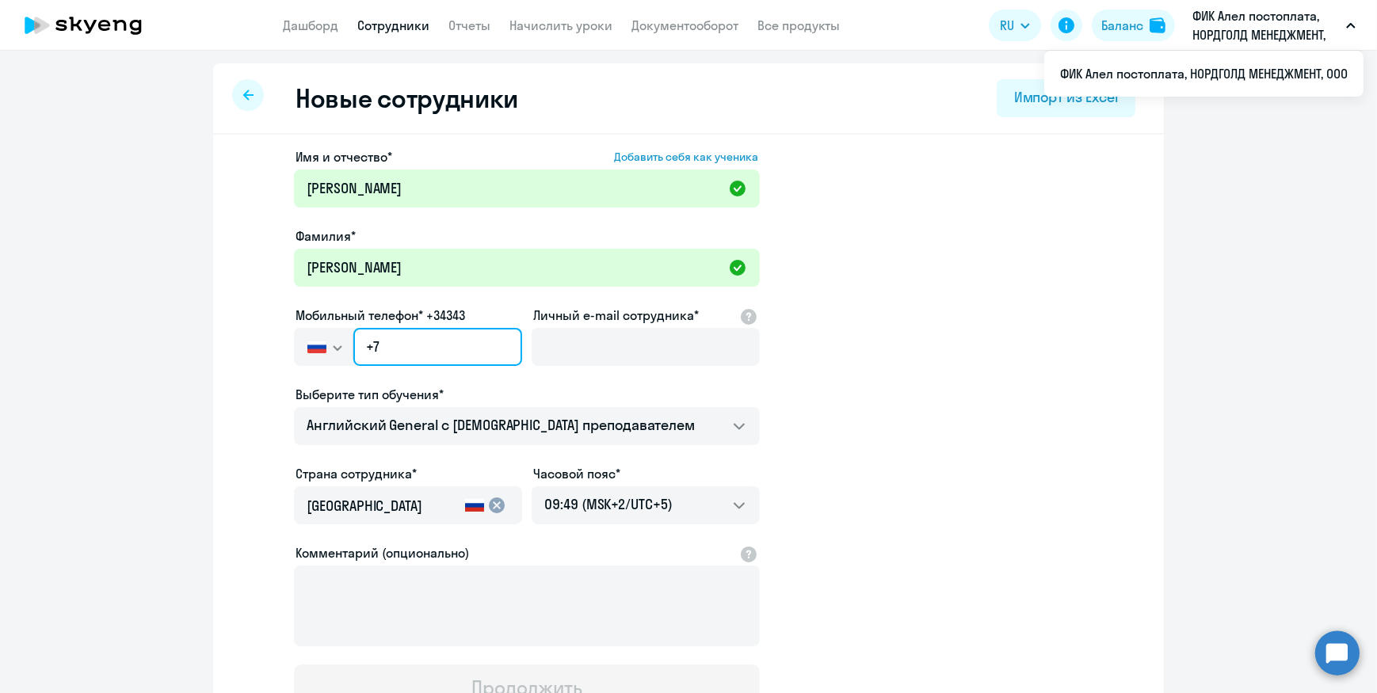
click at [410, 340] on input "+7" at bounding box center [437, 347] width 169 height 38
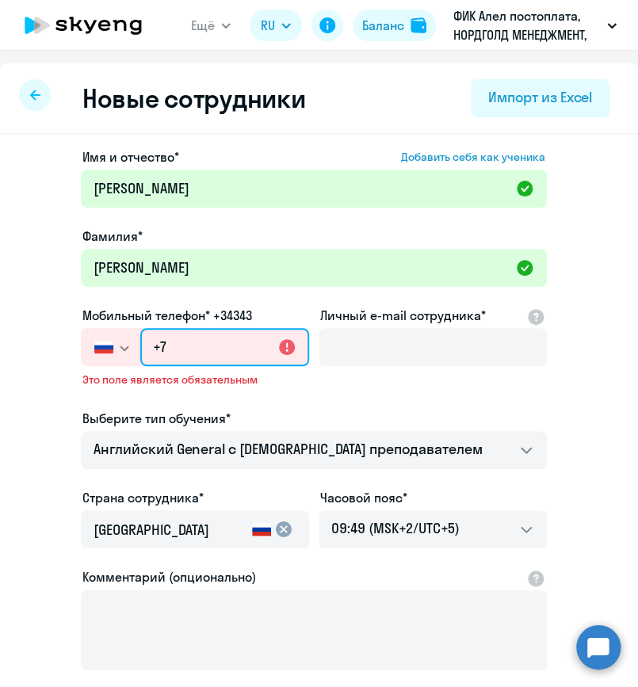
click at [182, 351] on input "+7" at bounding box center [224, 347] width 169 height 38
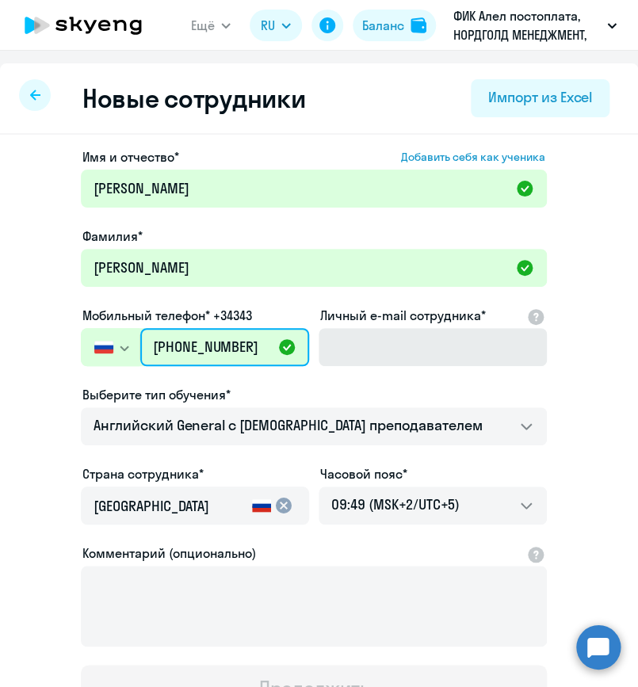
type input "[PHONE_NUMBER]"
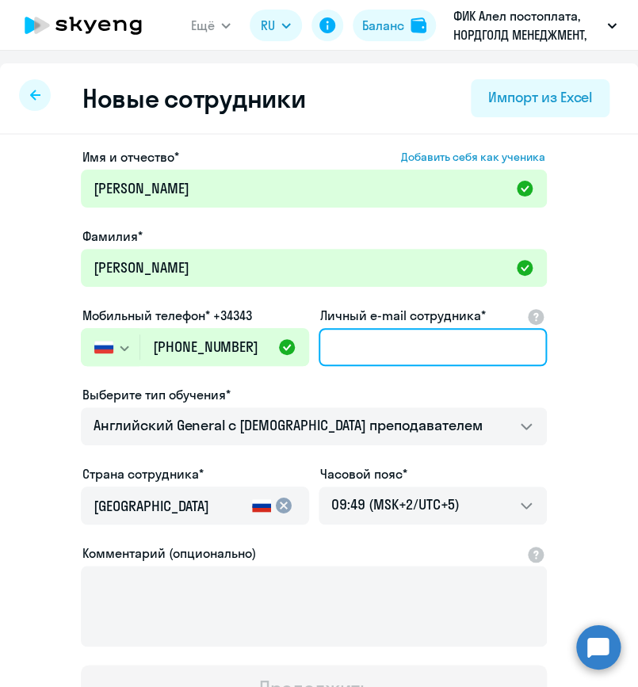
click at [389, 336] on input "Личный e-mail сотрудника*" at bounding box center [433, 347] width 228 height 38
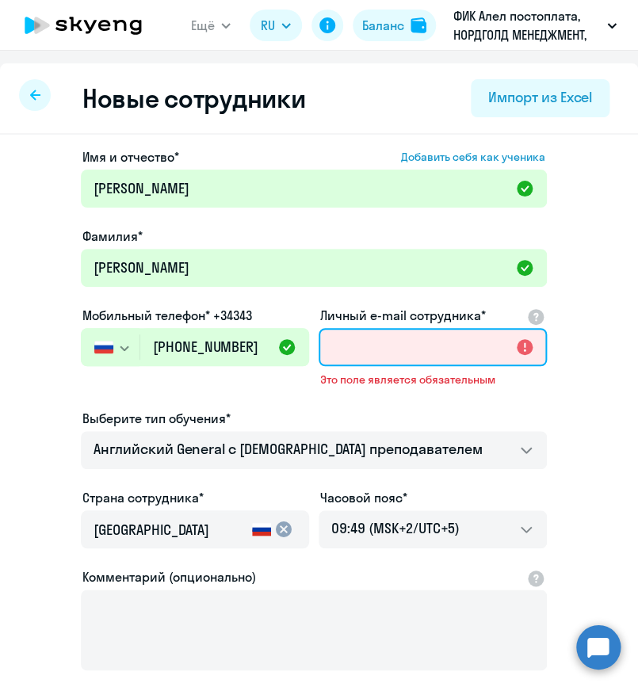
click at [373, 342] on input "Личный e-mail сотрудника*" at bounding box center [433, 347] width 228 height 38
paste input "[PERSON_NAME][EMAIL_ADDRESS][DOMAIN_NAME]"
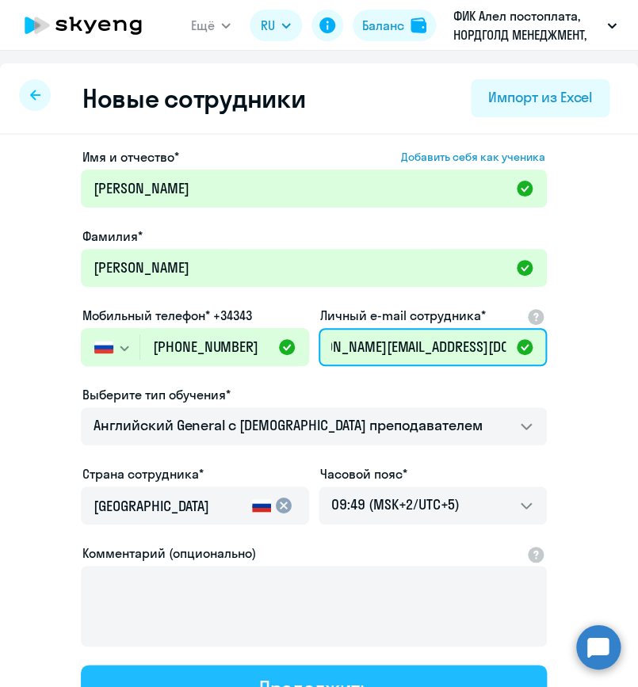
type input "[PERSON_NAME][EMAIL_ADDRESS][DOMAIN_NAME]"
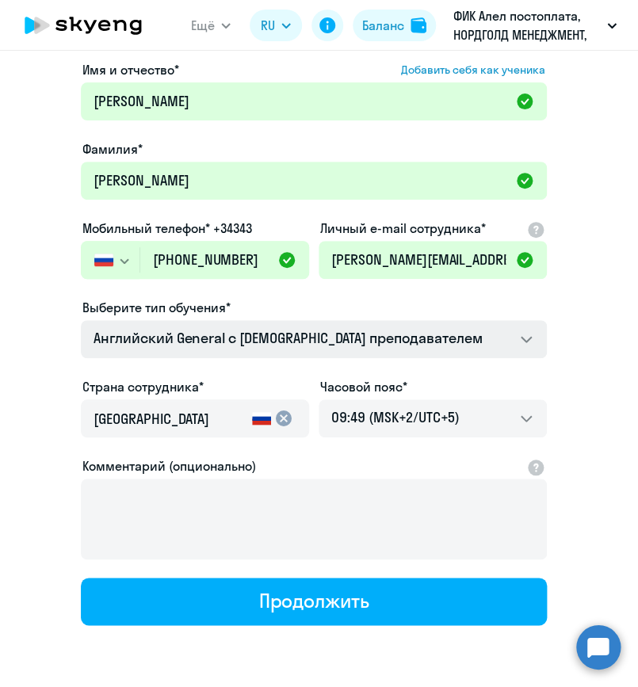
scroll to position [142, 0]
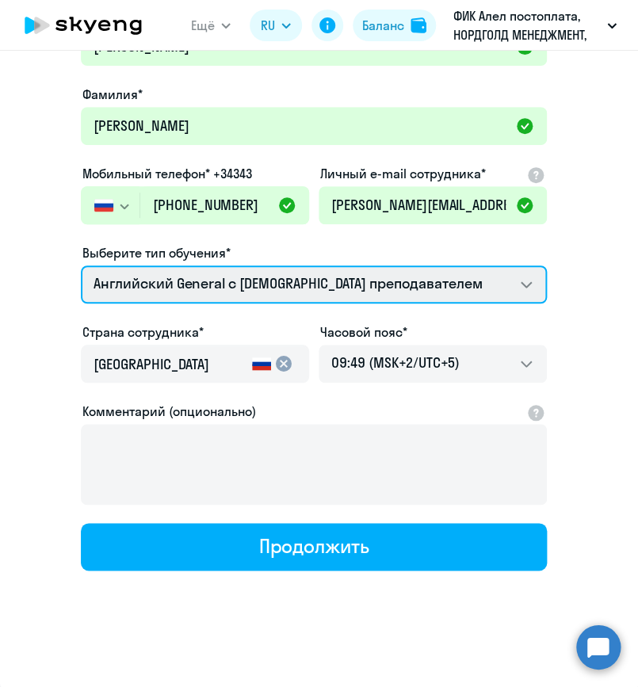
click at [468, 276] on select "COMMON.SERVICE_TITLE.LONG.FRENCH_ADULT_NOT_NATIVE_SPEAKER_PREMIUM Премиум [DEMO…" at bounding box center [314, 284] width 466 height 38
select select "english_adult_native_speaker"
click at [81, 265] on select "COMMON.SERVICE_TITLE.LONG.FRENCH_ADULT_NOT_NATIVE_SPEAKER_PREMIUM Премиум [DEMO…" at bounding box center [314, 284] width 466 height 38
click at [327, 289] on select "COMMON.SERVICE_TITLE.LONG.FRENCH_ADULT_NOT_NATIVE_SPEAKER_PREMIUM Премиум [DEMO…" at bounding box center [314, 284] width 466 height 38
click at [81, 265] on select "COMMON.SERVICE_TITLE.LONG.FRENCH_ADULT_NOT_NATIVE_SPEAKER_PREMIUM Премиум [DEMO…" at bounding box center [314, 284] width 466 height 38
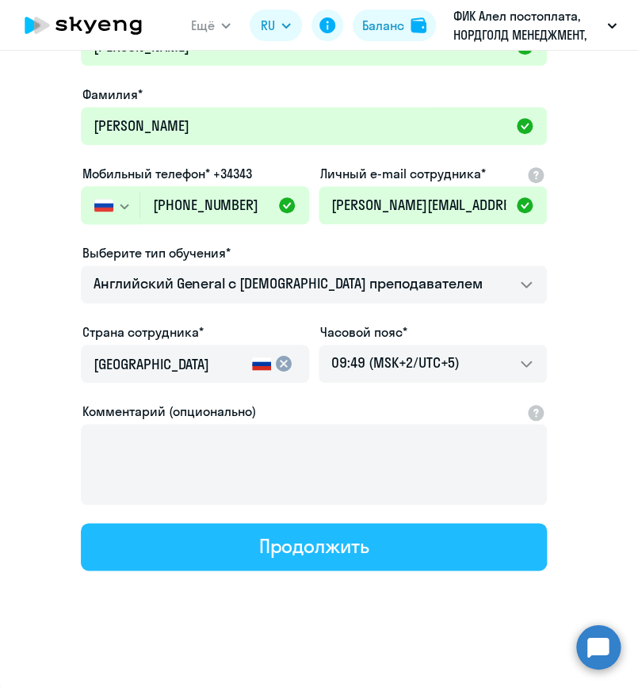
click at [316, 545] on div "Продолжить" at bounding box center [313, 545] width 110 height 25
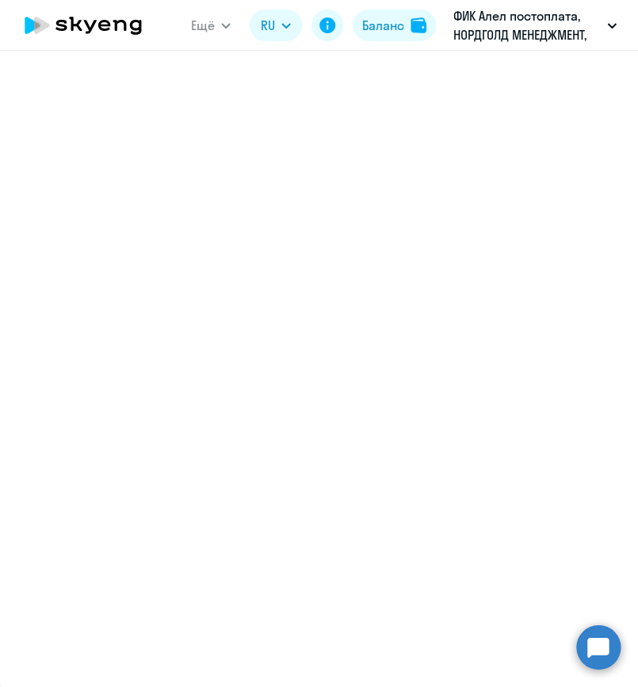
select select "english_adult_native_speaker"
select select "5"
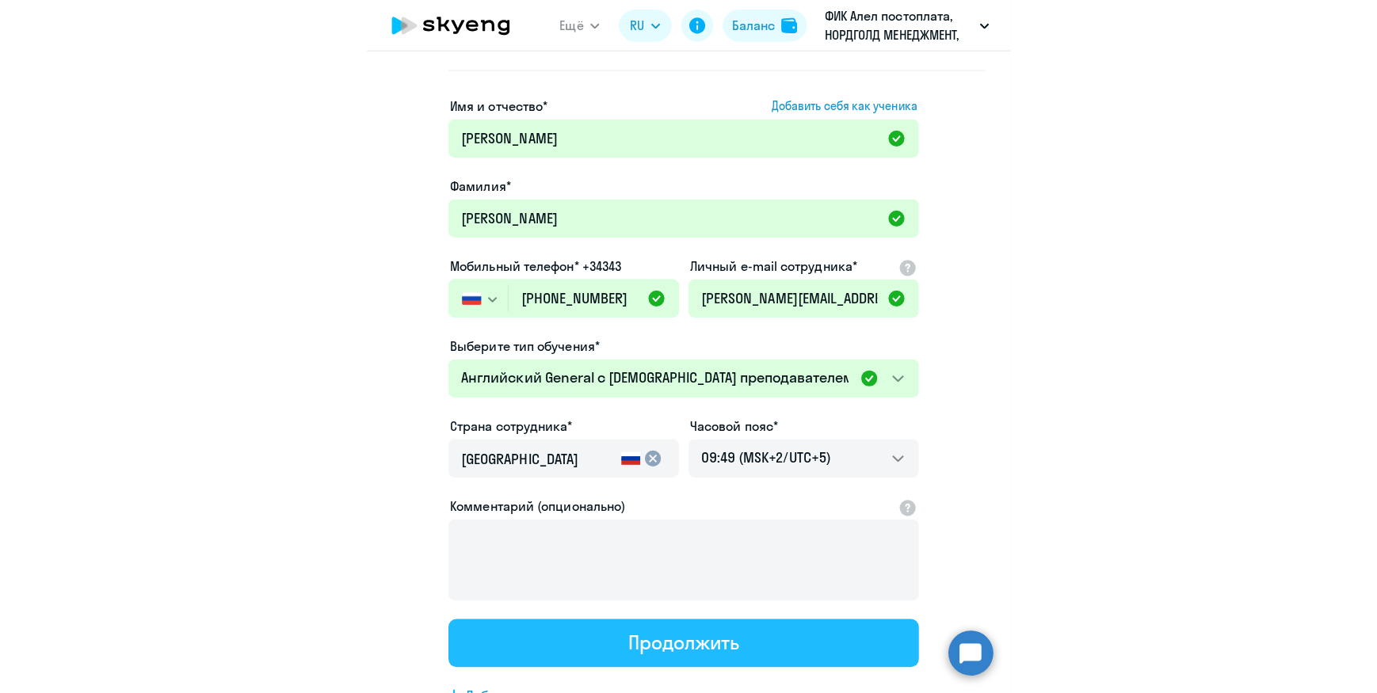
scroll to position [0, 0]
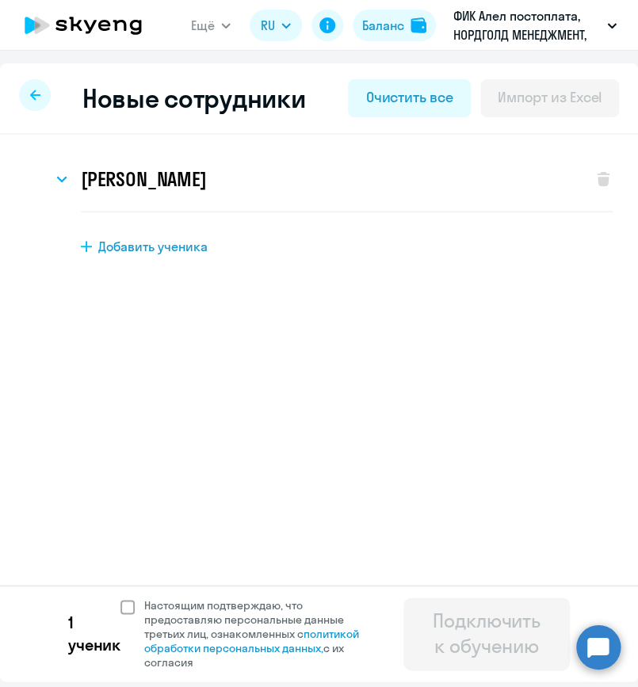
click at [128, 606] on span at bounding box center [127, 607] width 14 height 14
click at [120, 598] on input "Настоящим подтверждаю, что предоставляю персональные данные третьих лиц, ознако…" at bounding box center [120, 597] width 1 height 1
checkbox input "true"
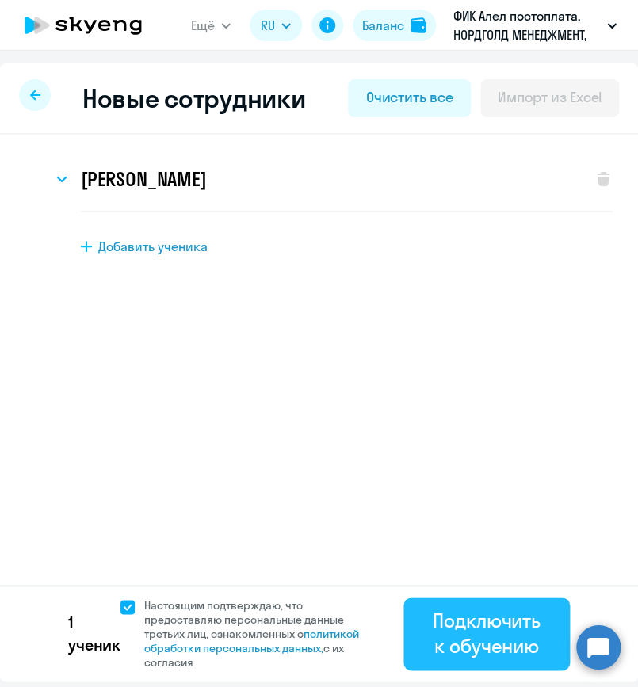
click at [505, 628] on div "Подключить к обучению" at bounding box center [487, 633] width 122 height 51
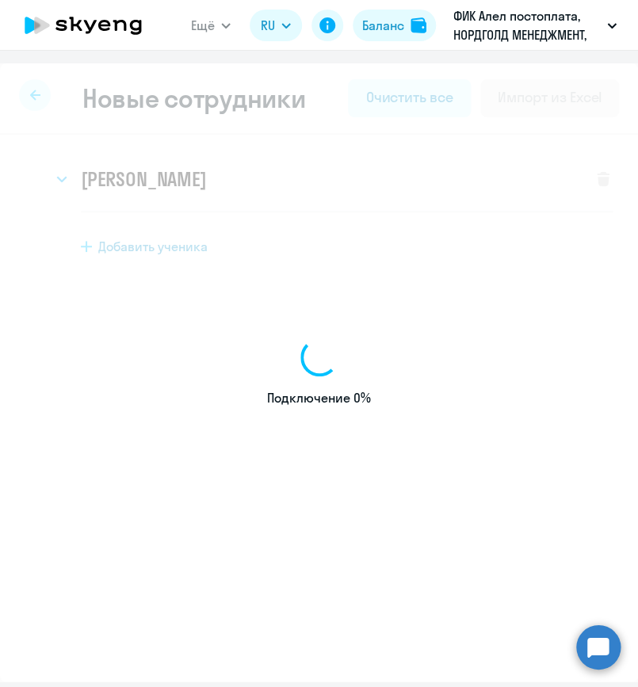
select select "english_adult_not_native_speaker"
select select "5"
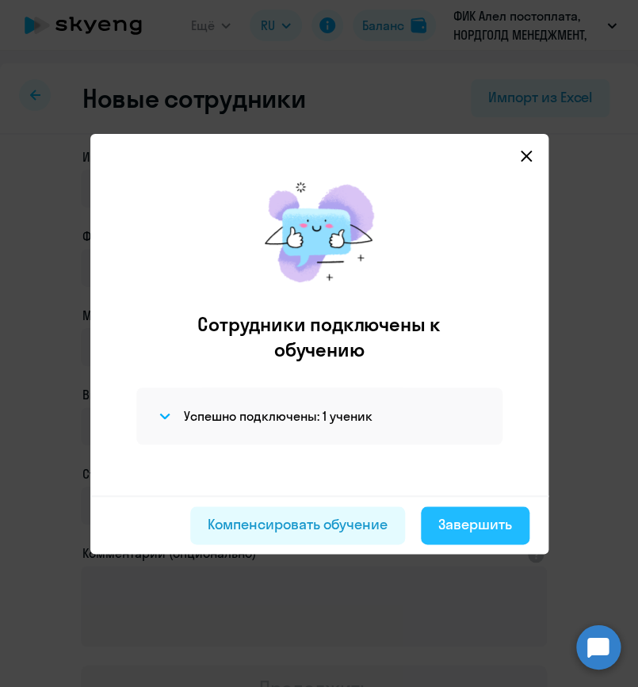
click at [458, 535] on button "Завершить" at bounding box center [475, 525] width 109 height 38
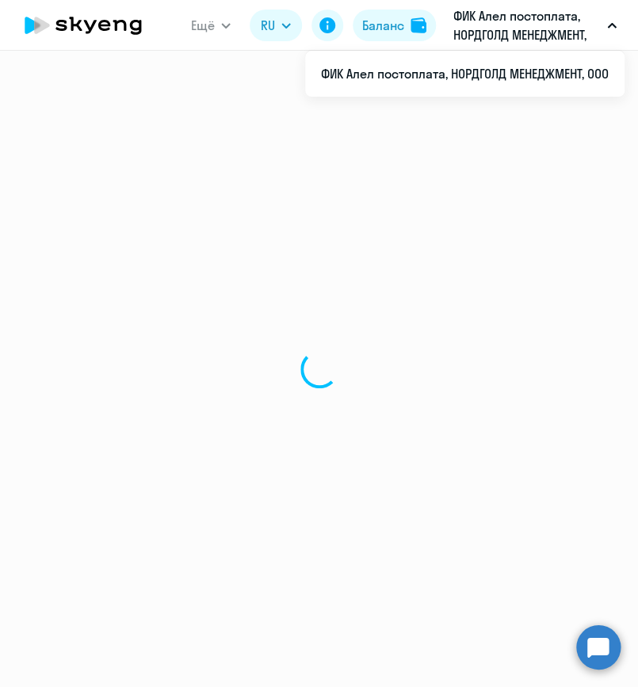
select select "30"
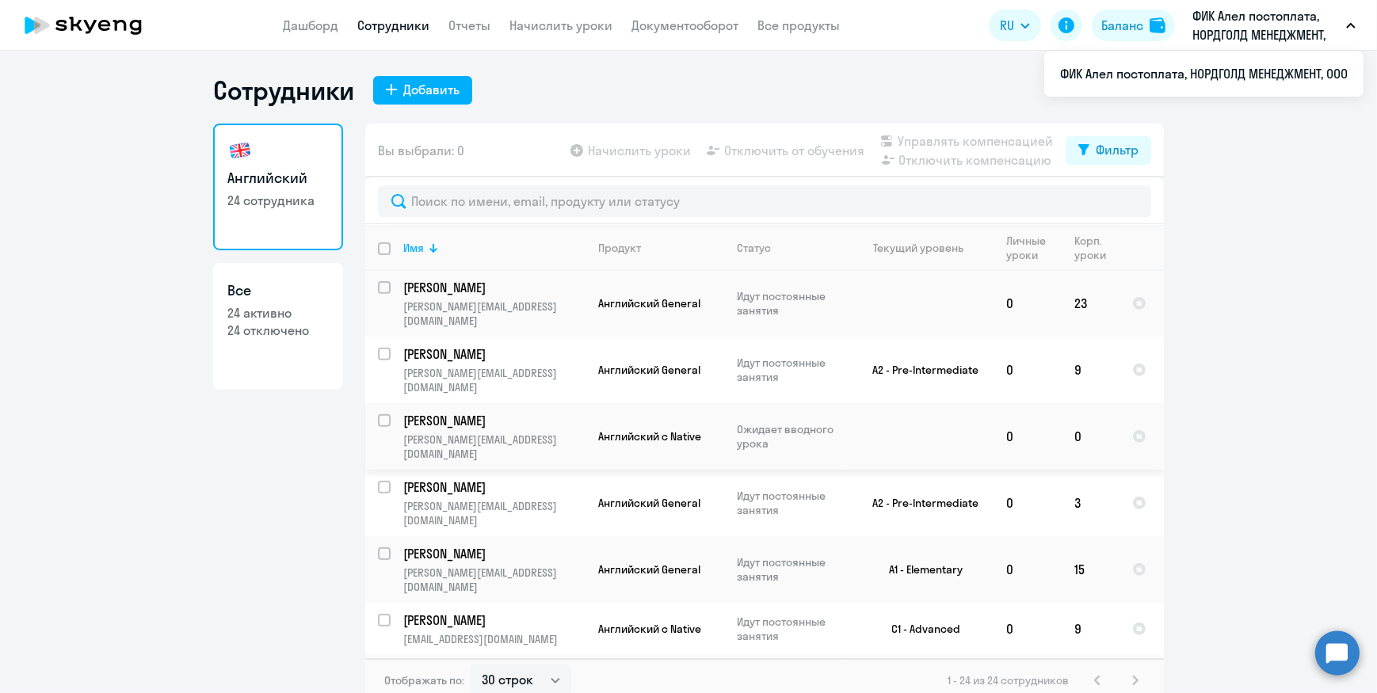
scroll to position [891, 0]
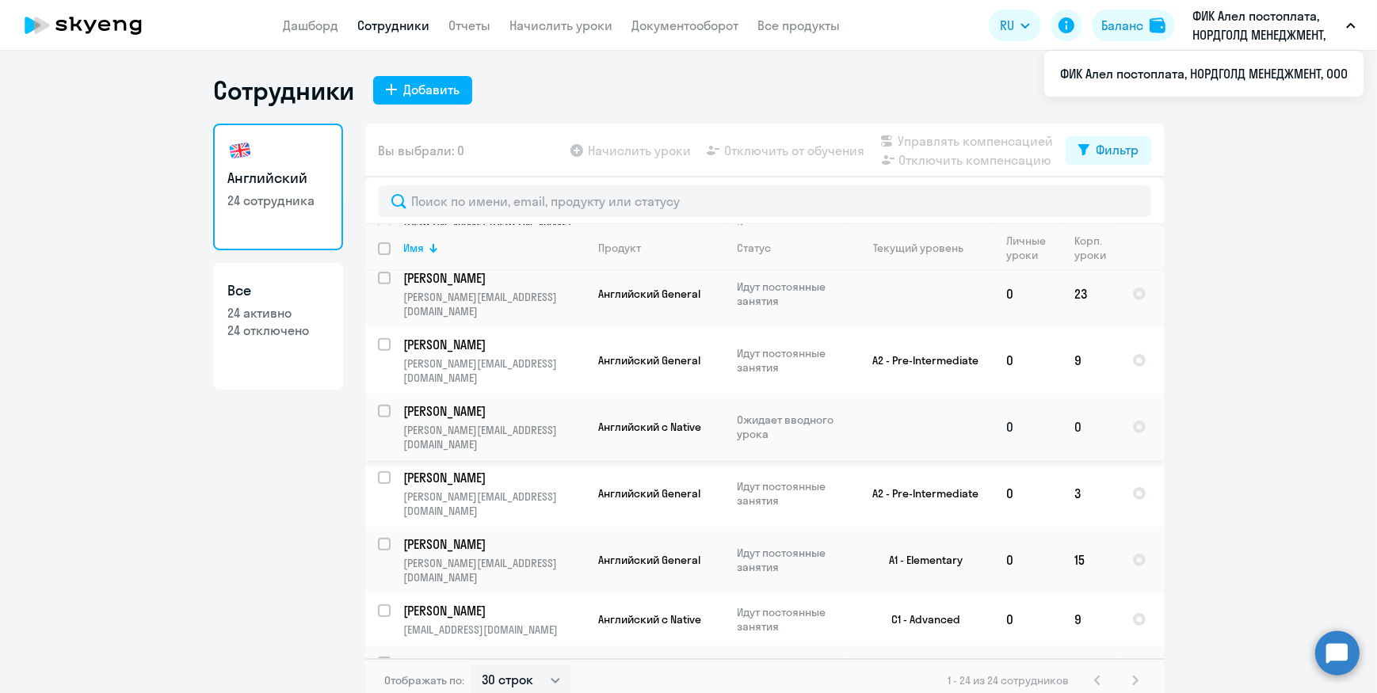
click at [382, 405] on input "select row 42303721" at bounding box center [394, 421] width 32 height 32
checkbox input "true"
click at [627, 153] on span "Начислить уроки" at bounding box center [639, 150] width 103 height 19
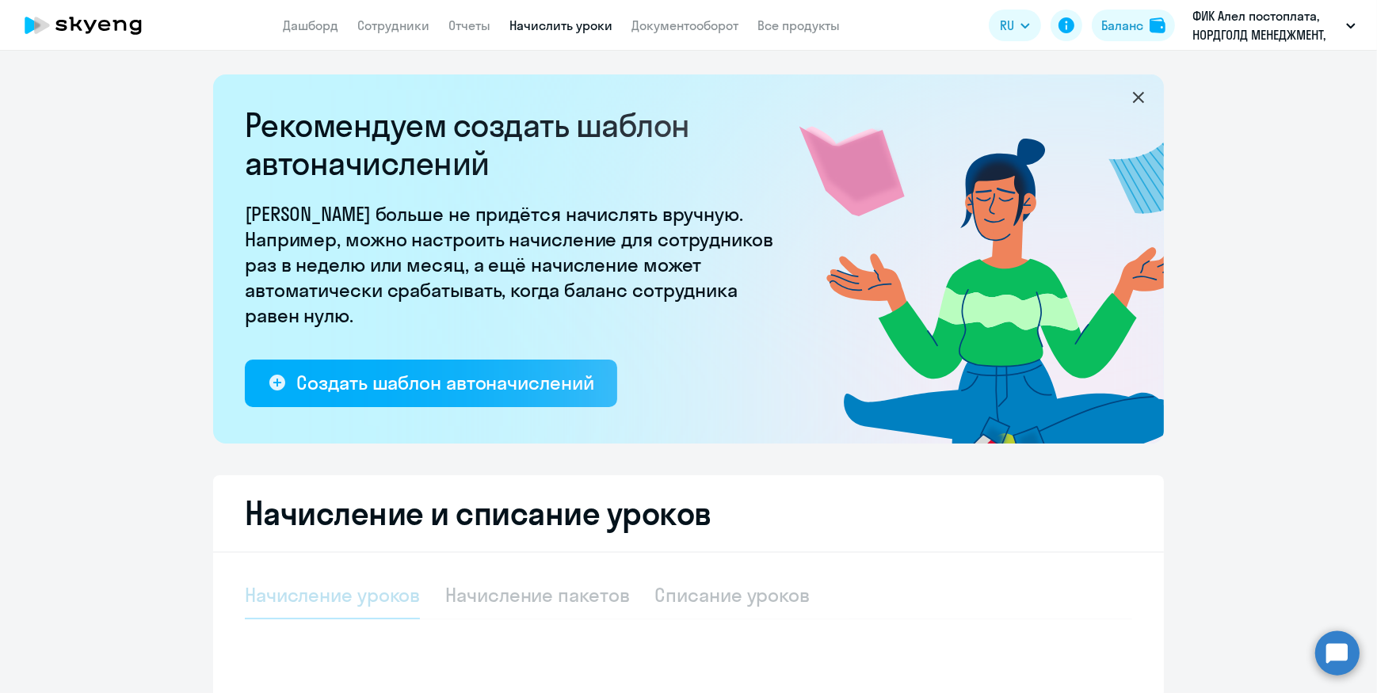
select select "10"
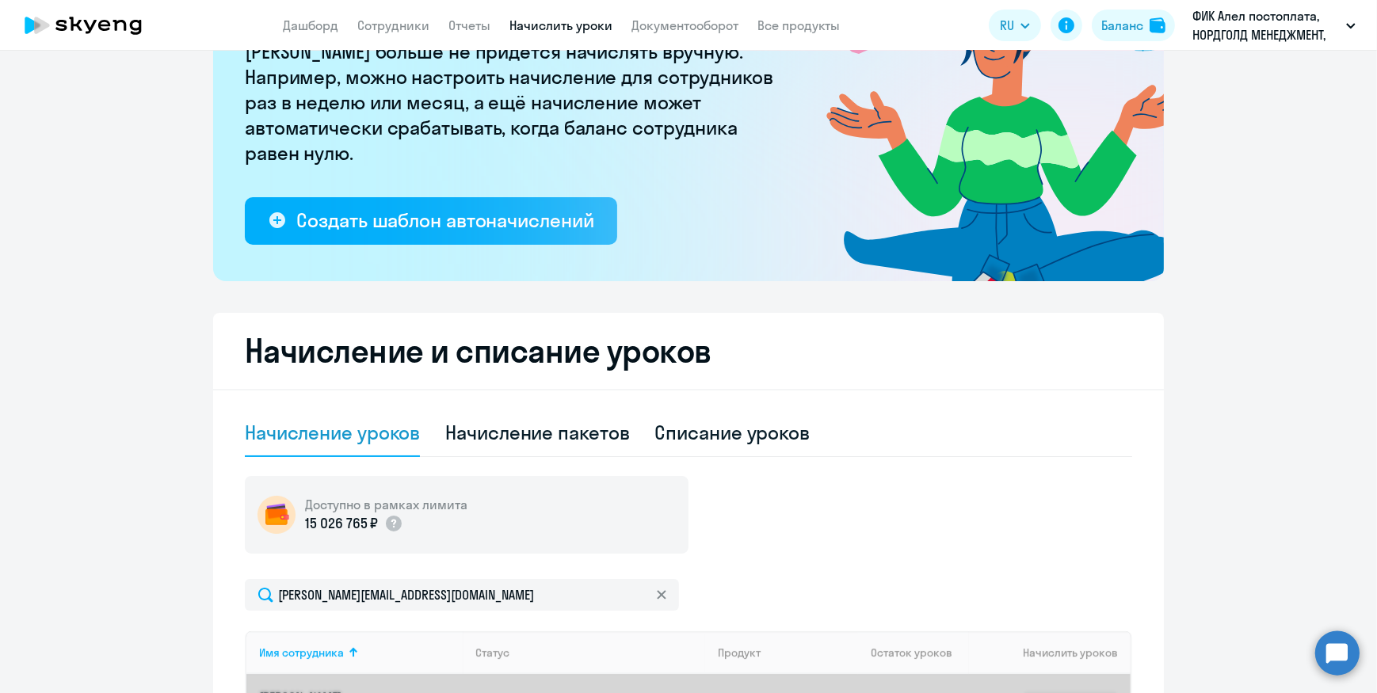
scroll to position [360, 0]
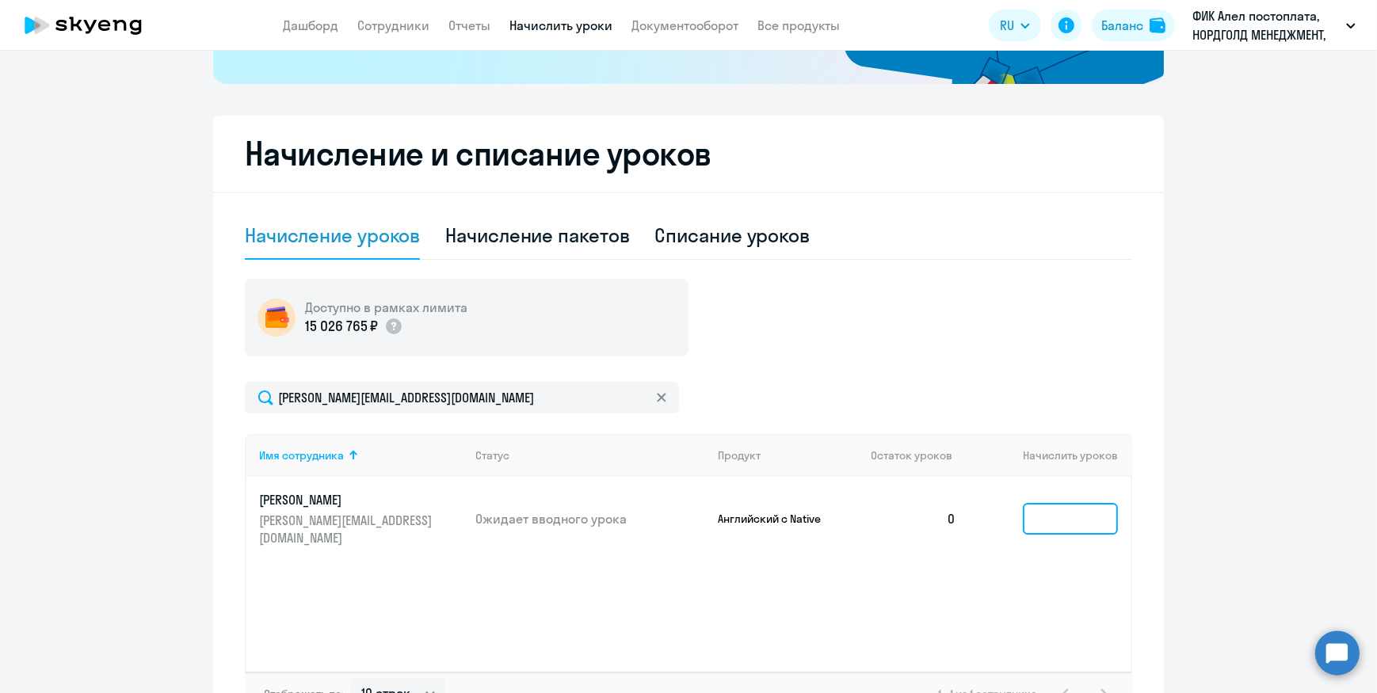
click at [1041, 519] on input at bounding box center [1070, 519] width 95 height 32
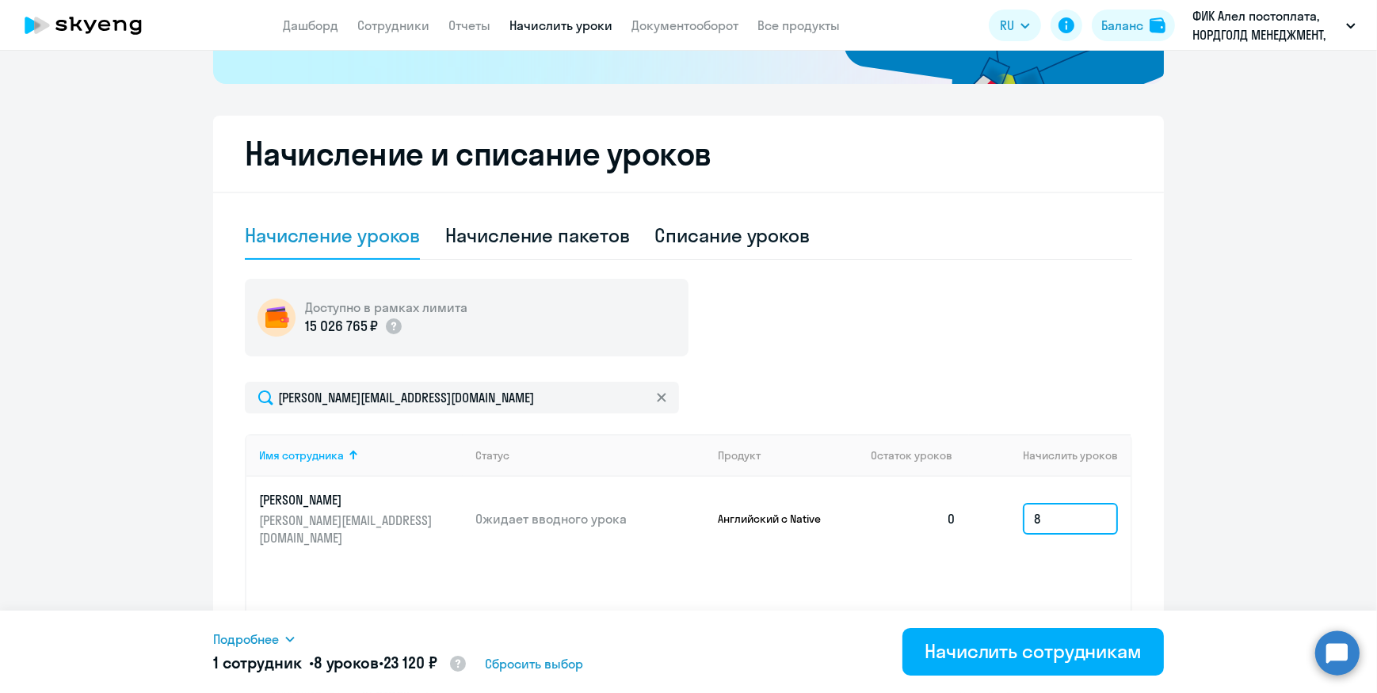
type input "8"
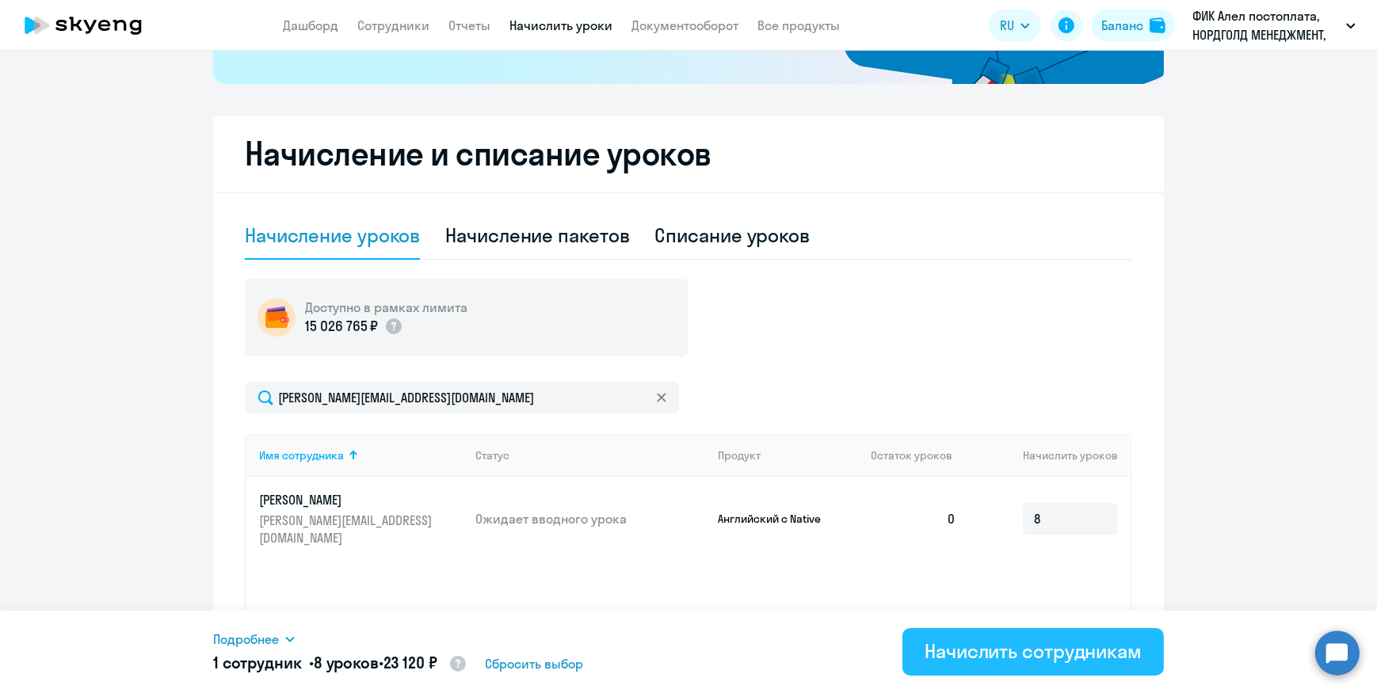
click at [987, 656] on div "Начислить сотрудникам" at bounding box center [1033, 651] width 217 height 25
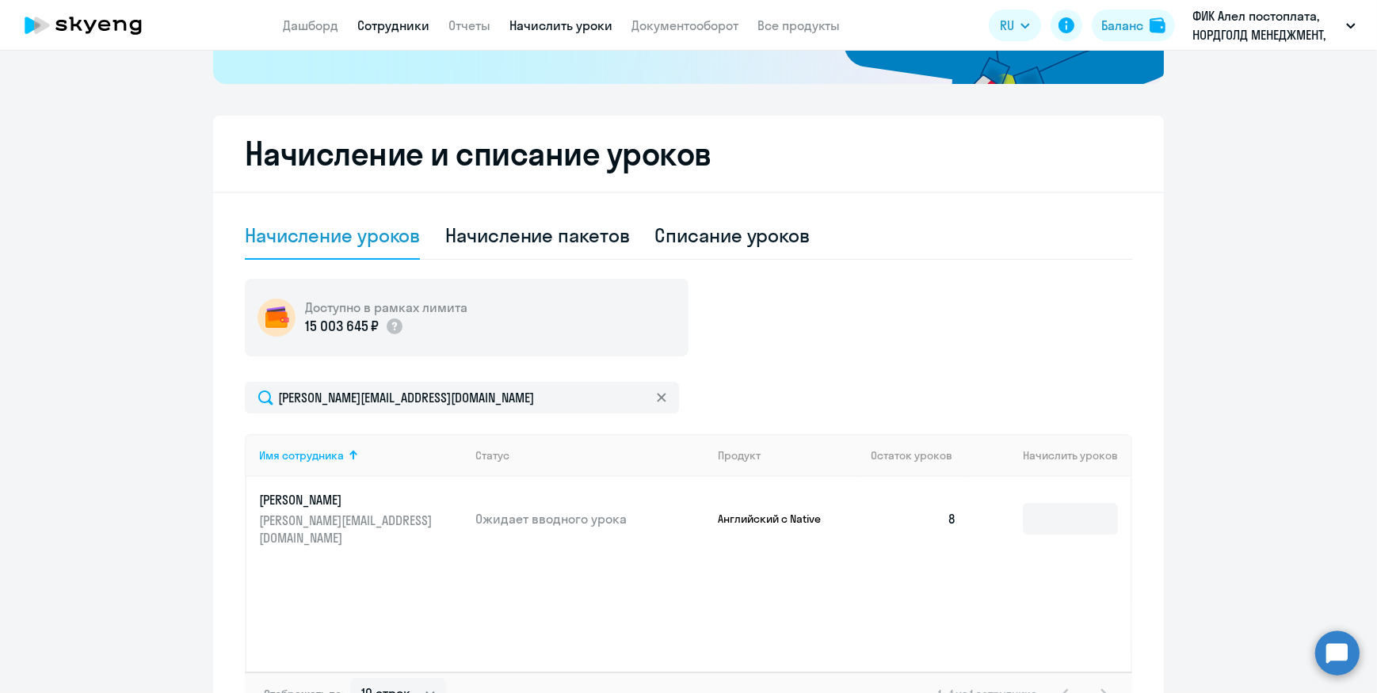
click at [414, 27] on link "Сотрудники" at bounding box center [393, 25] width 72 height 16
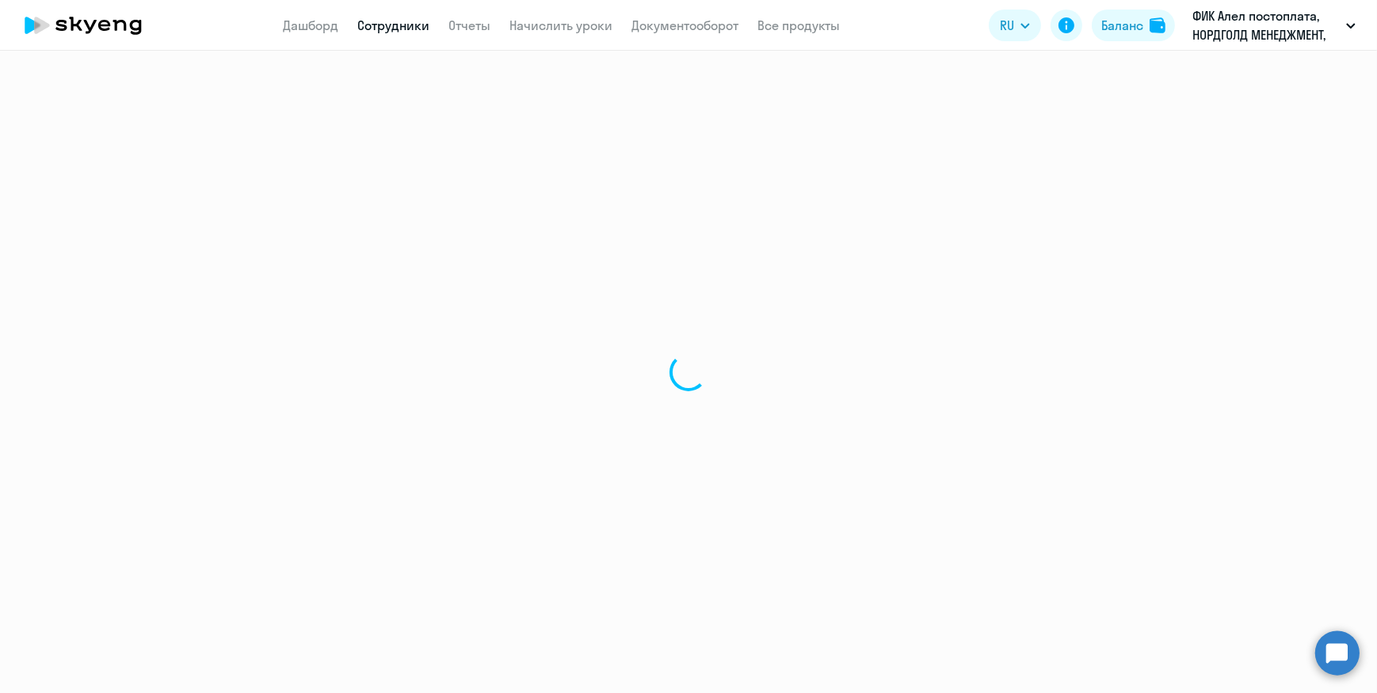
select select "30"
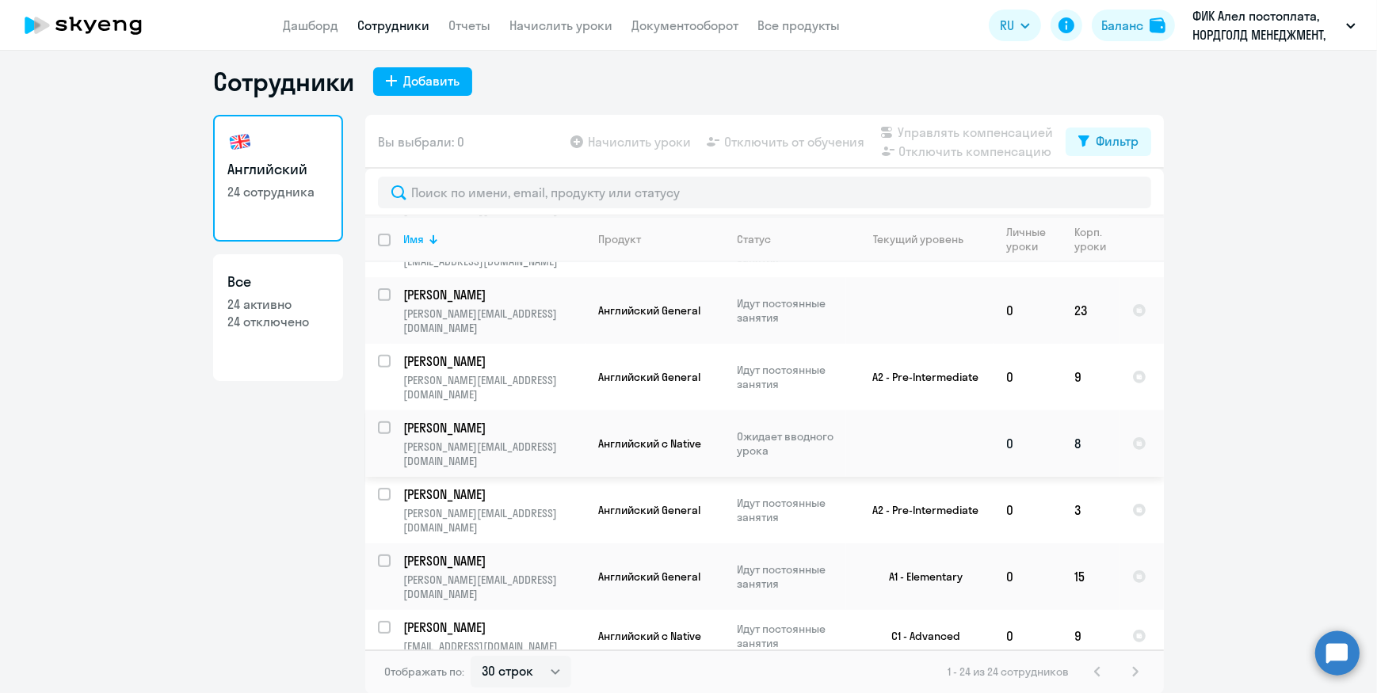
scroll to position [891, 0]
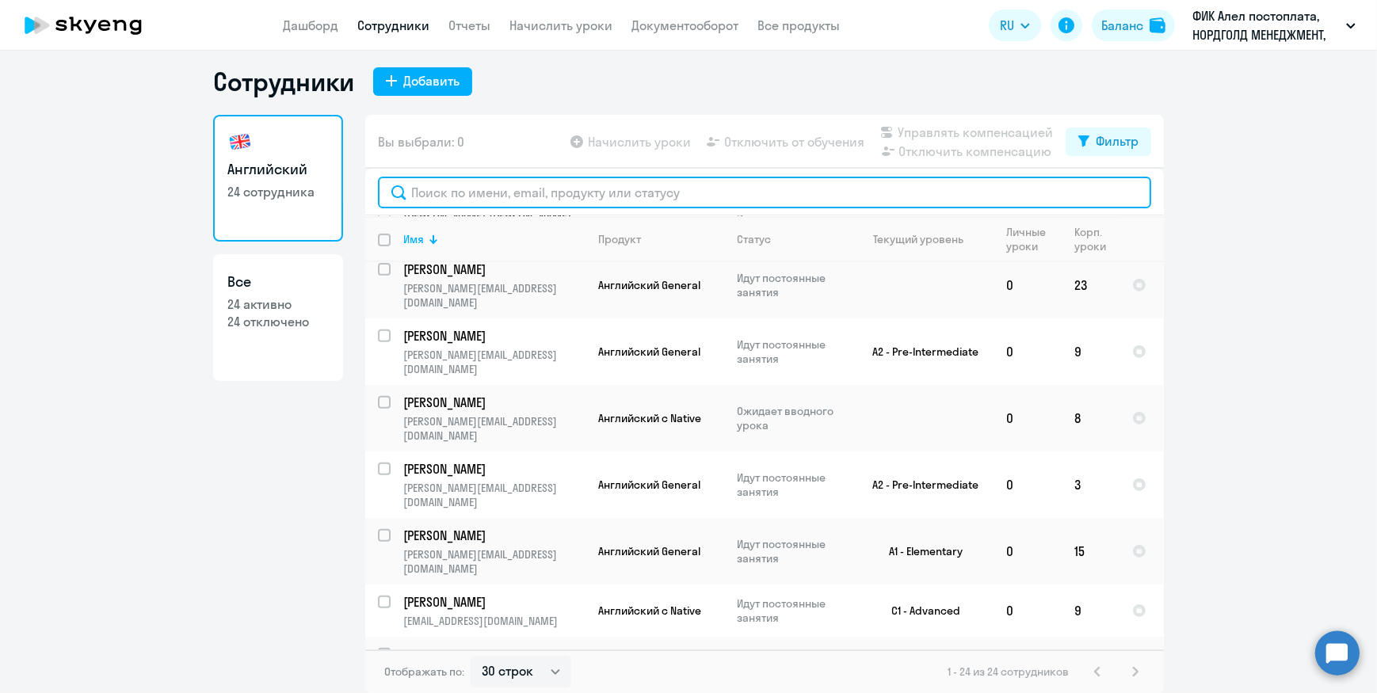
click at [454, 189] on input "text" at bounding box center [764, 193] width 773 height 32
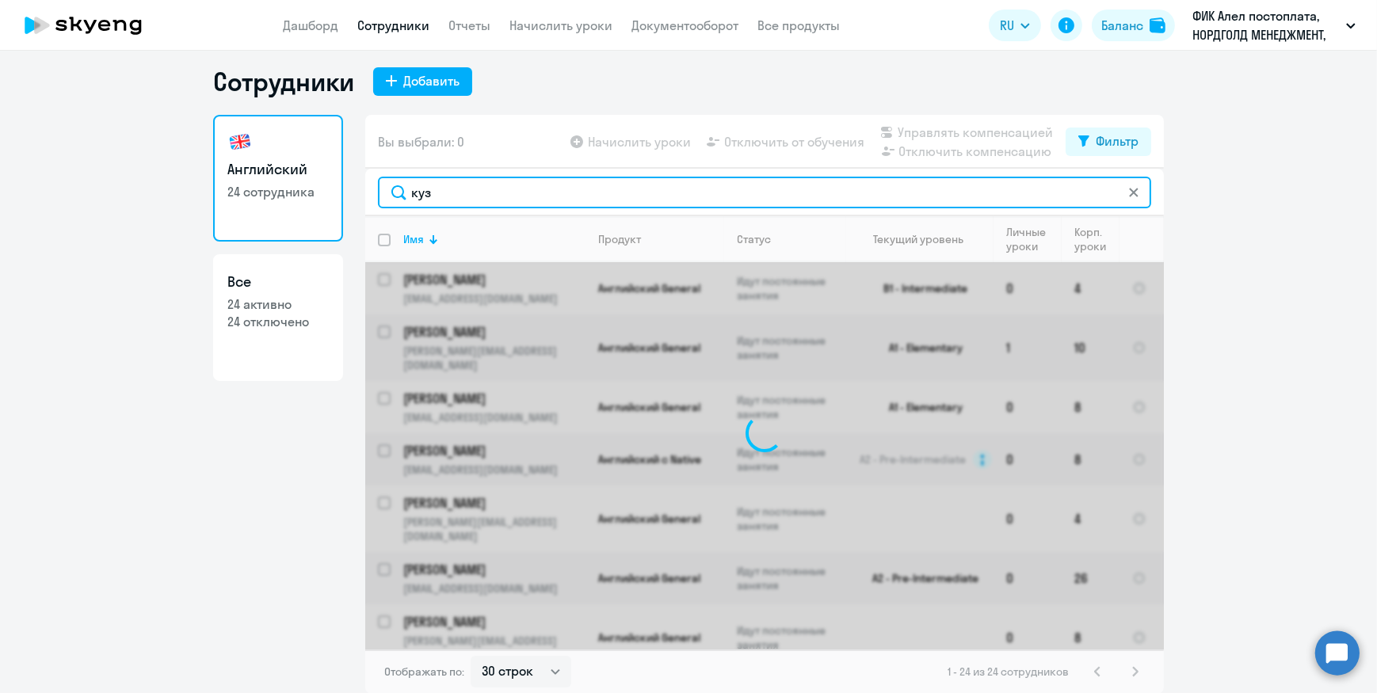
scroll to position [0, 0]
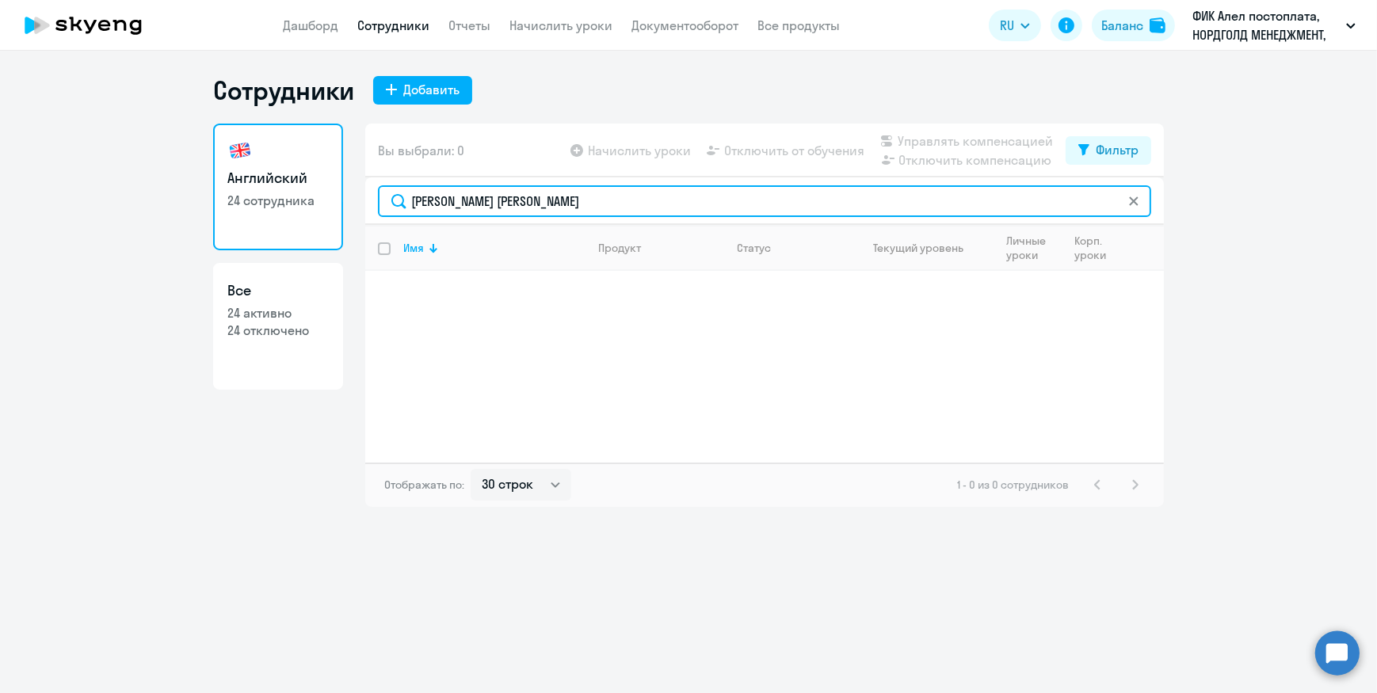
click at [414, 208] on input "[PERSON_NAME] [PERSON_NAME]" at bounding box center [764, 201] width 773 height 32
click at [483, 204] on input "[PERSON_NAME] [PERSON_NAME]" at bounding box center [764, 201] width 773 height 32
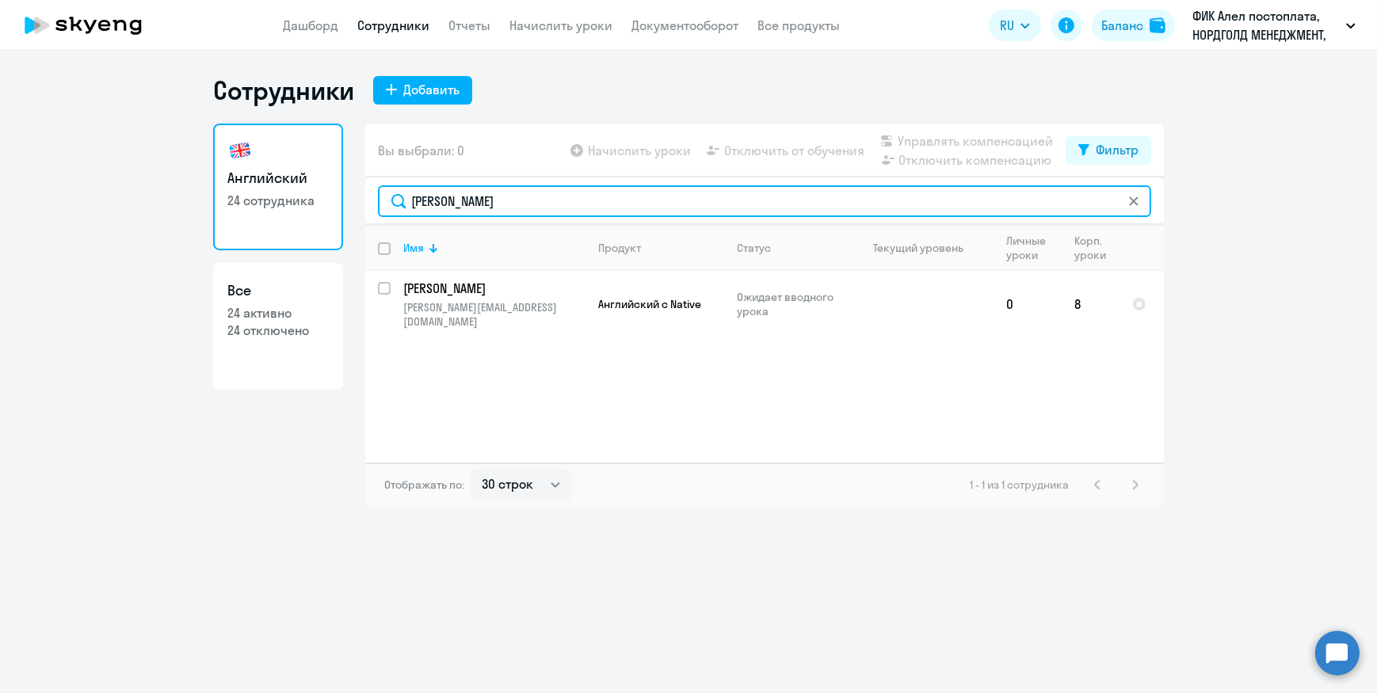
type input "[PERSON_NAME]"
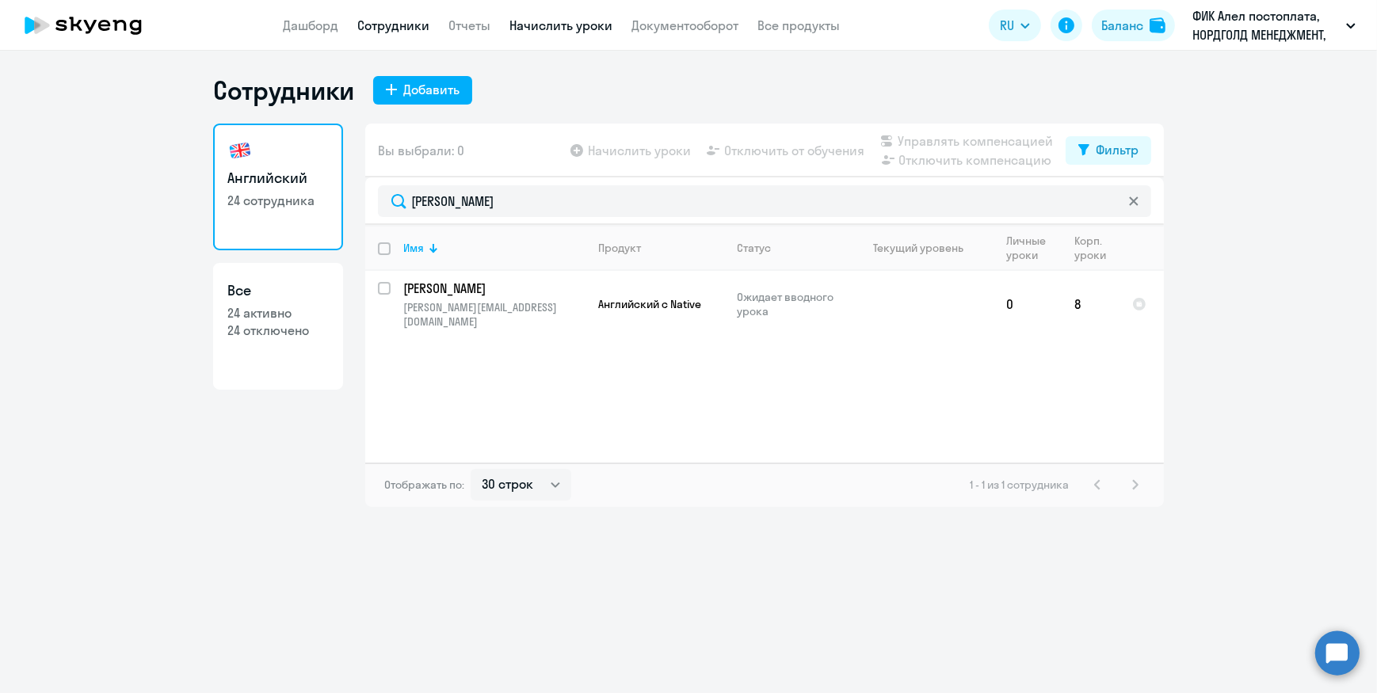
click at [520, 25] on link "Начислить уроки" at bounding box center [561, 25] width 103 height 16
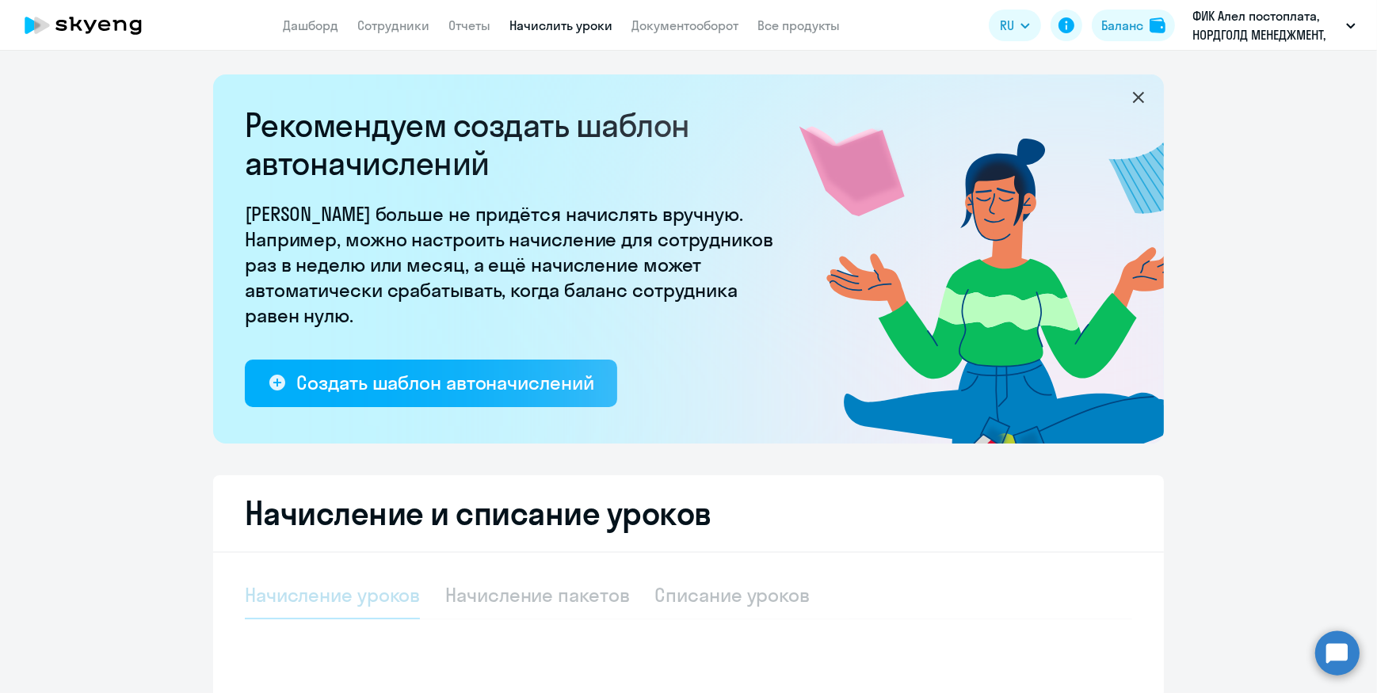
select select "10"
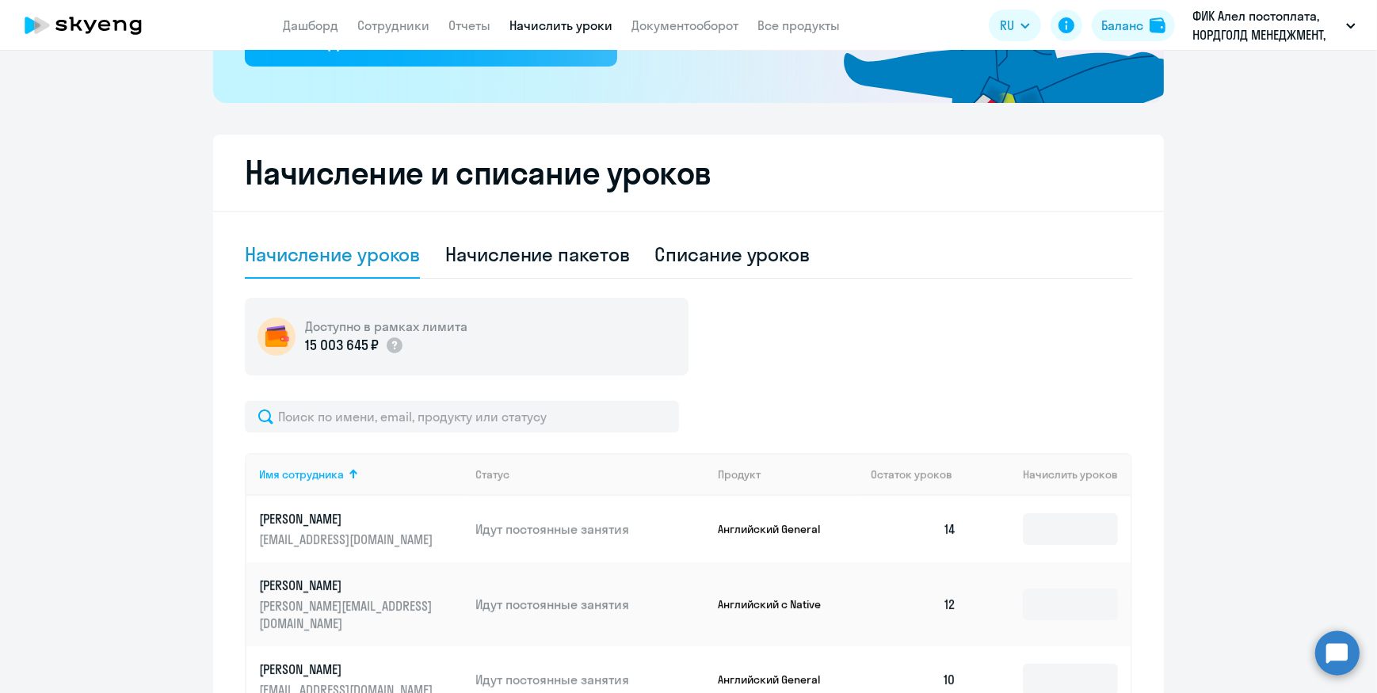
scroll to position [432, 0]
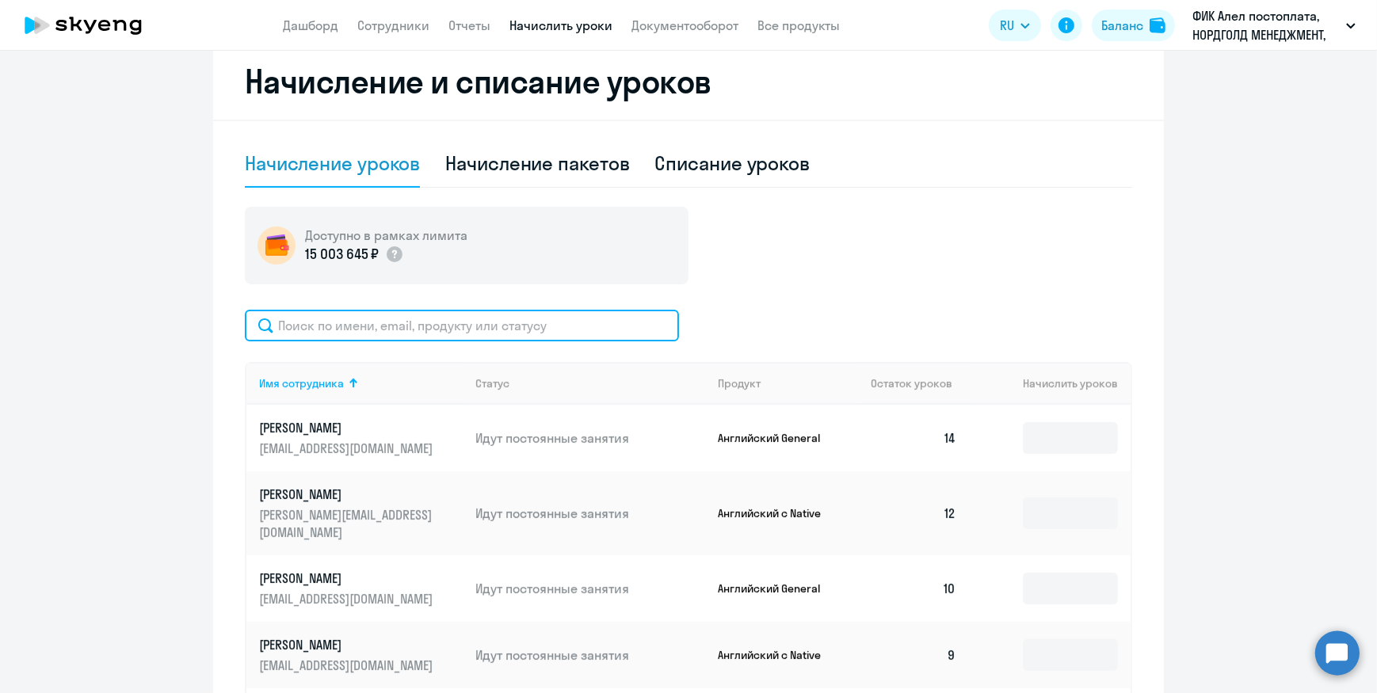
click at [352, 334] on input "text" at bounding box center [462, 326] width 434 height 32
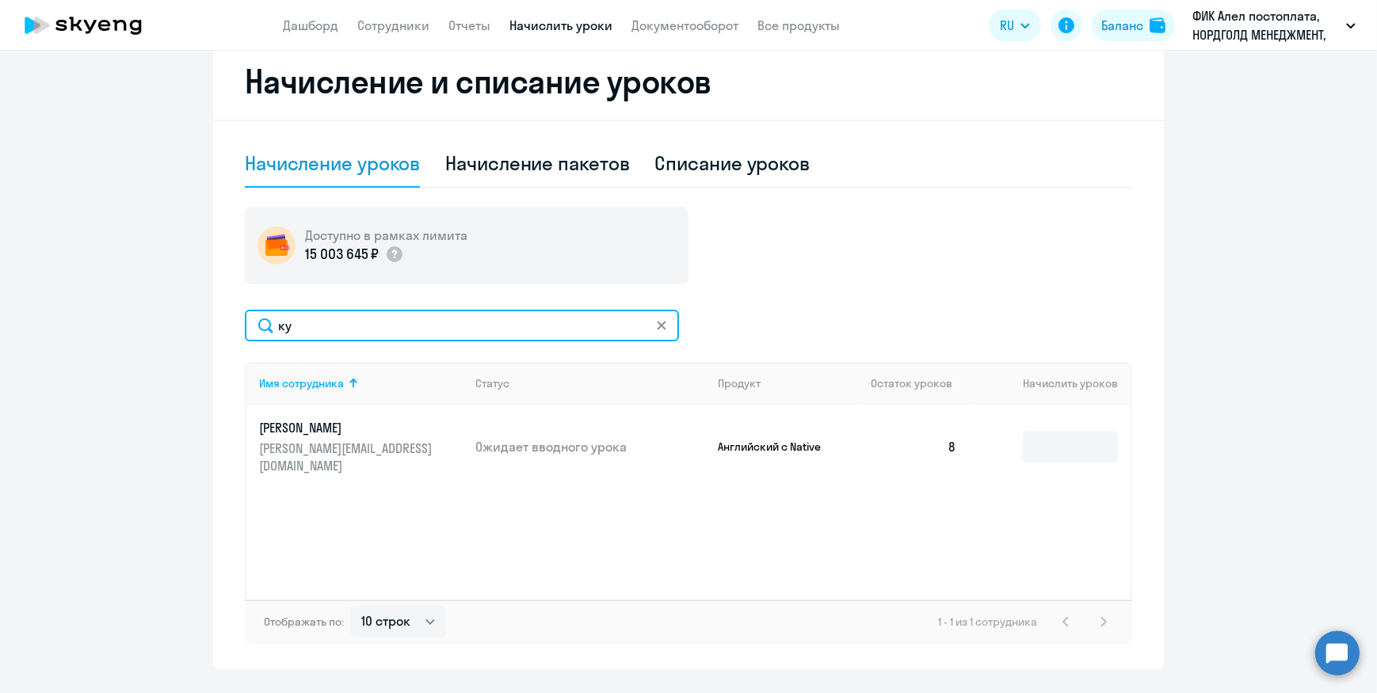
type input "к"
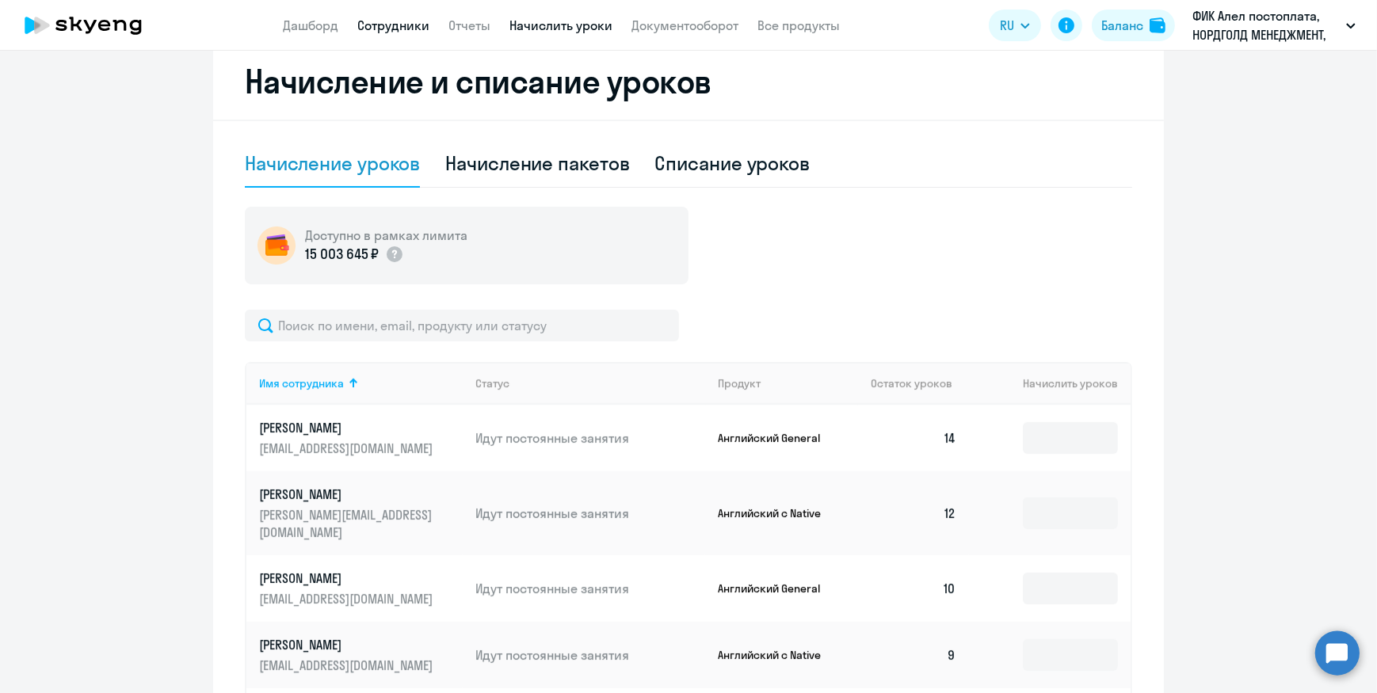
drag, startPoint x: 412, startPoint y: 22, endPoint x: 443, endPoint y: 41, distance: 36.3
click at [413, 22] on link "Сотрудники" at bounding box center [393, 25] width 72 height 16
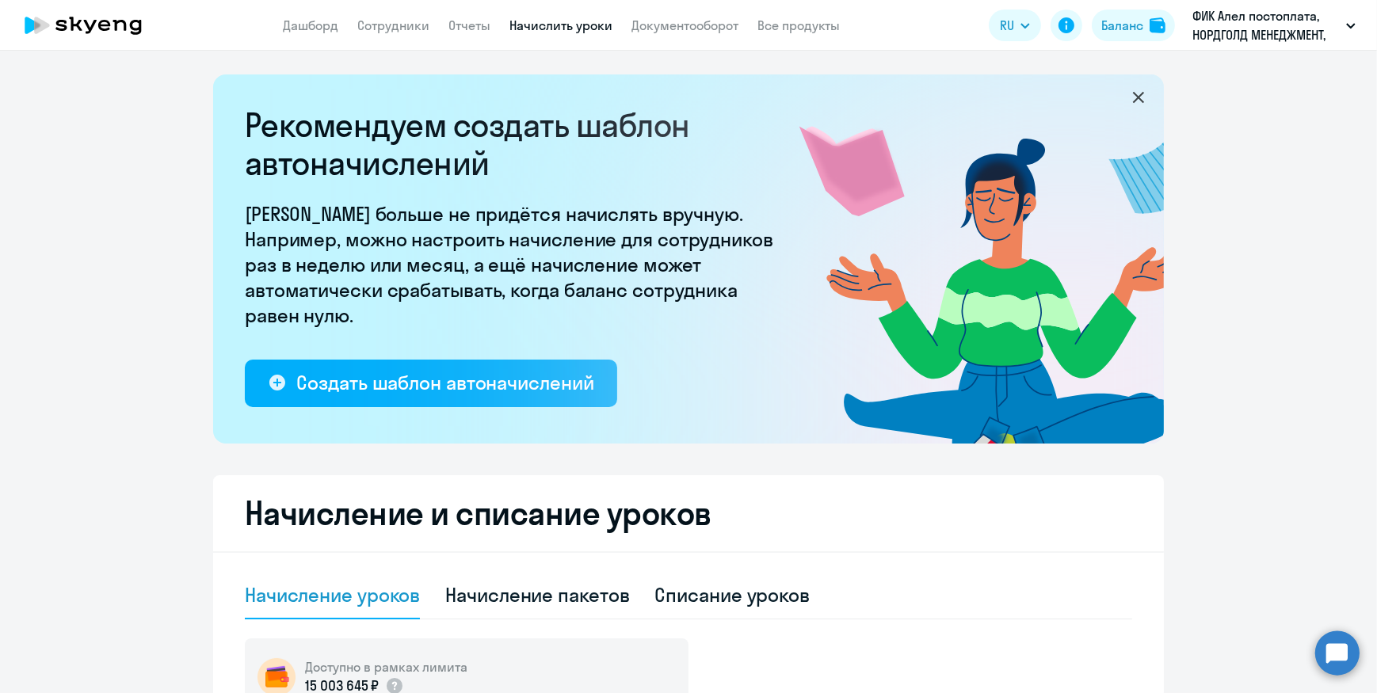
select select "30"
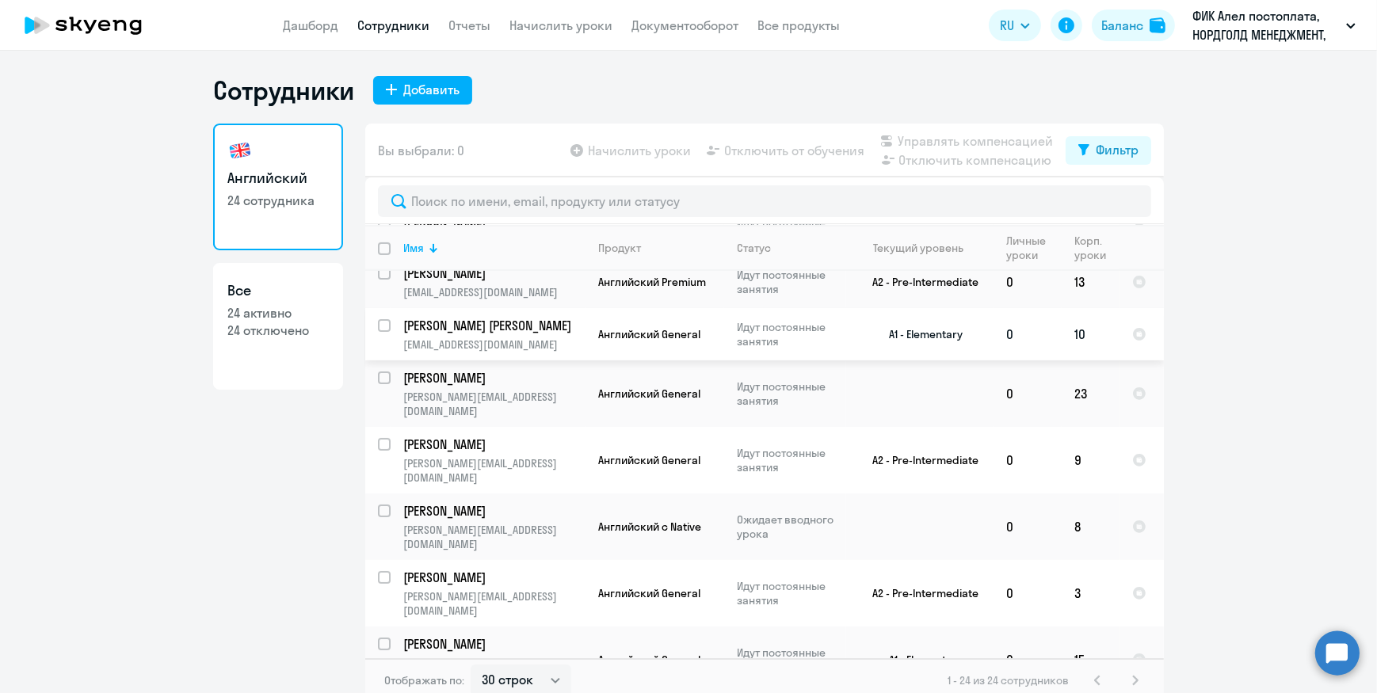
scroll to position [792, 0]
drag, startPoint x: 377, startPoint y: 414, endPoint x: 398, endPoint y: 415, distance: 20.7
click at [380, 504] on input "select row 42303721" at bounding box center [394, 520] width 32 height 32
checkbox input "true"
click at [653, 157] on span "Начислить уроки" at bounding box center [639, 150] width 103 height 19
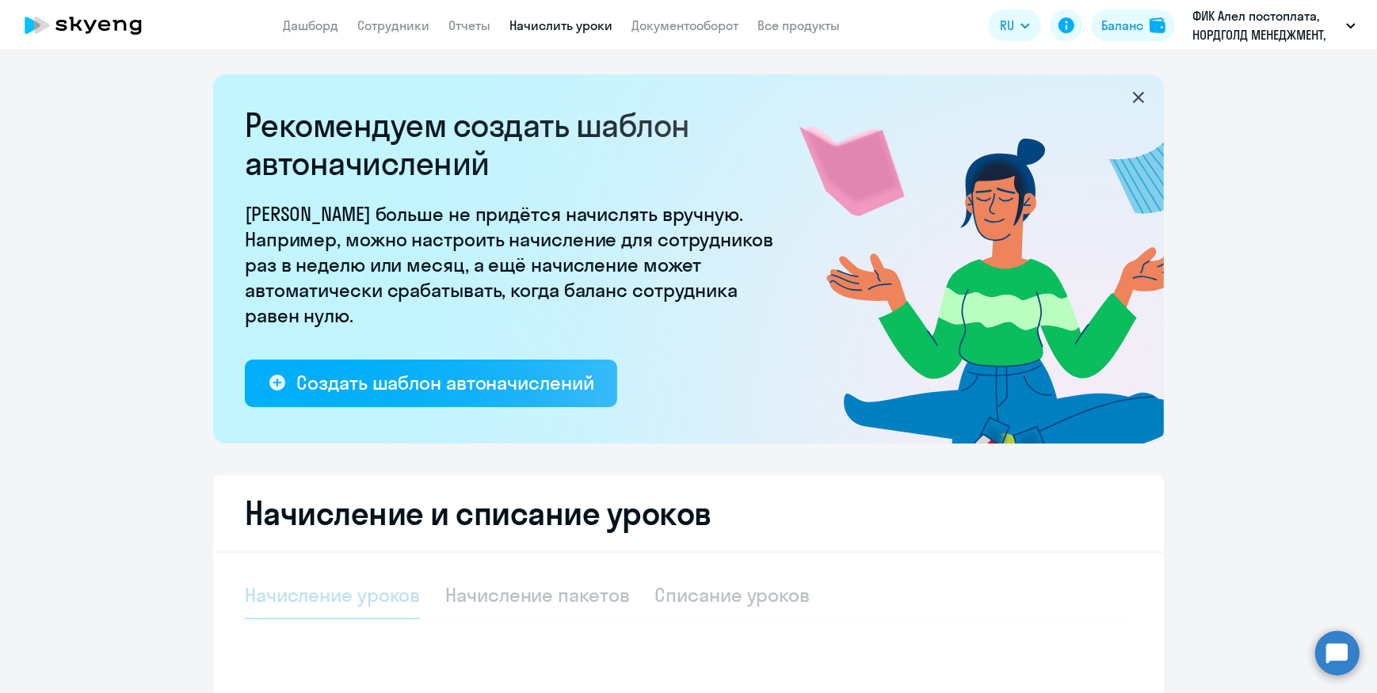
select select "10"
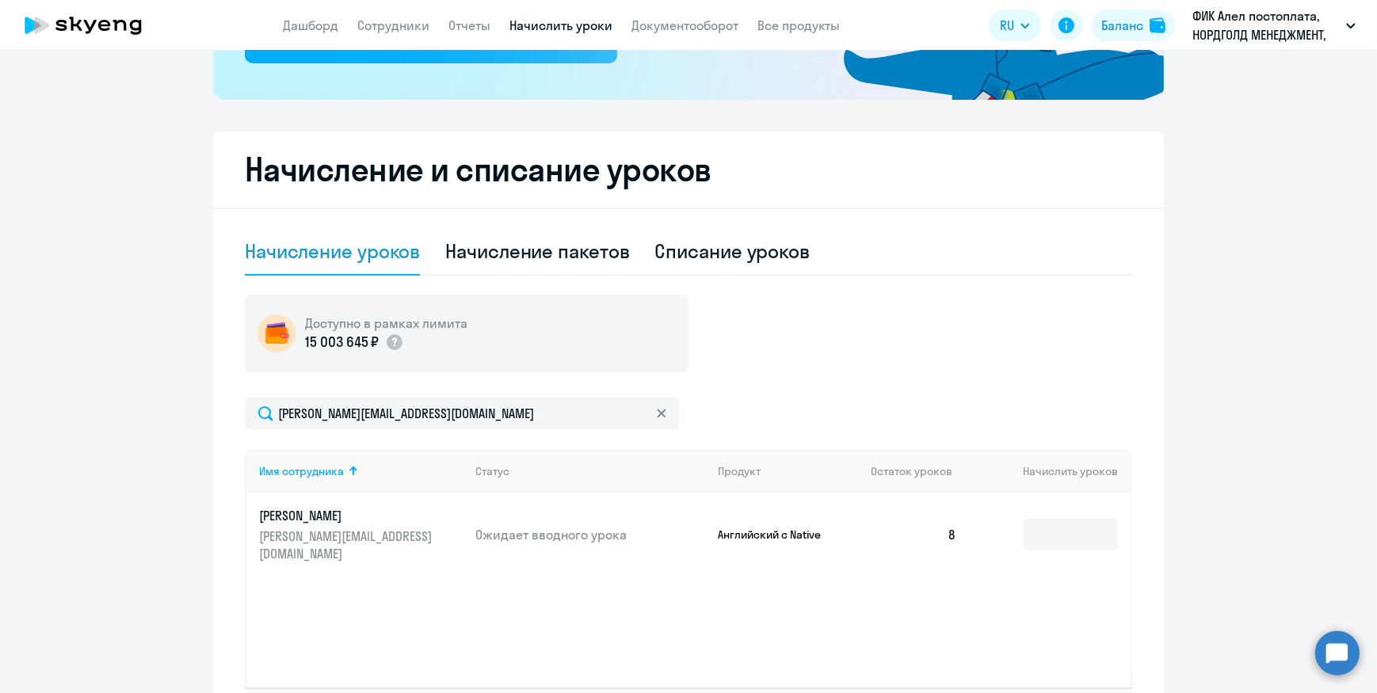
scroll to position [360, 0]
